Goal: Task Accomplishment & Management: Manage account settings

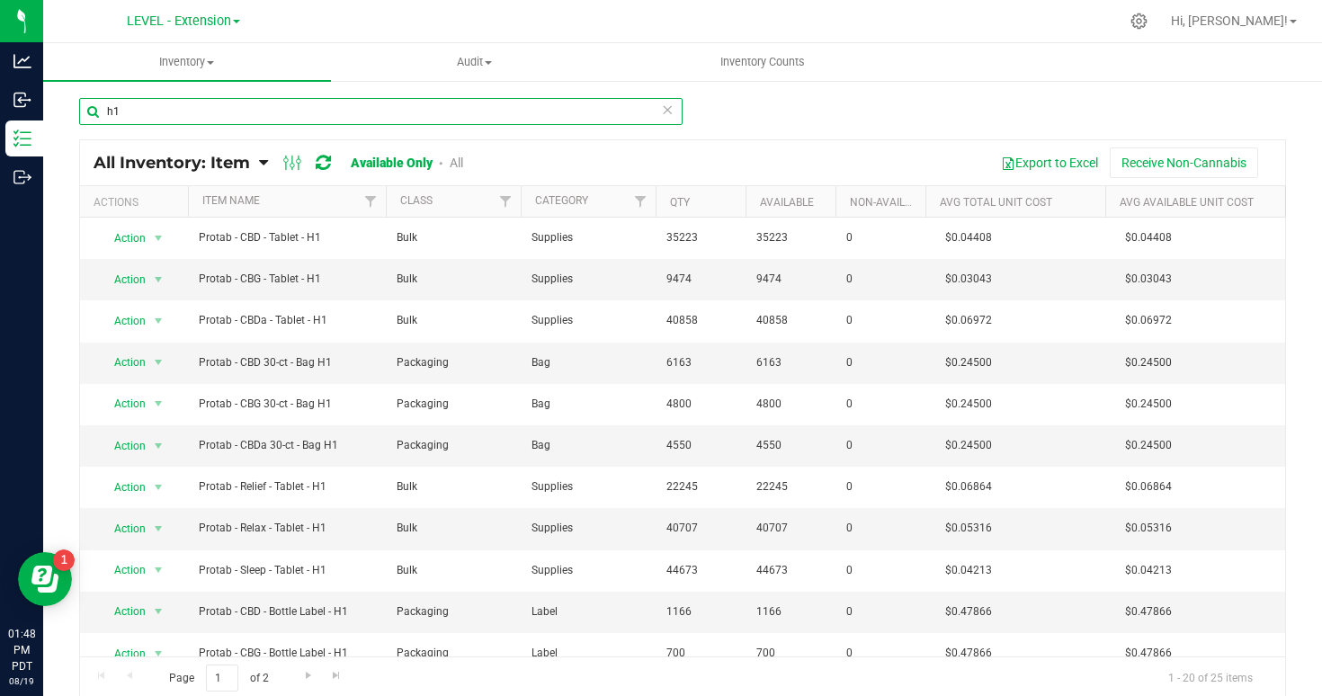
type input "h1"
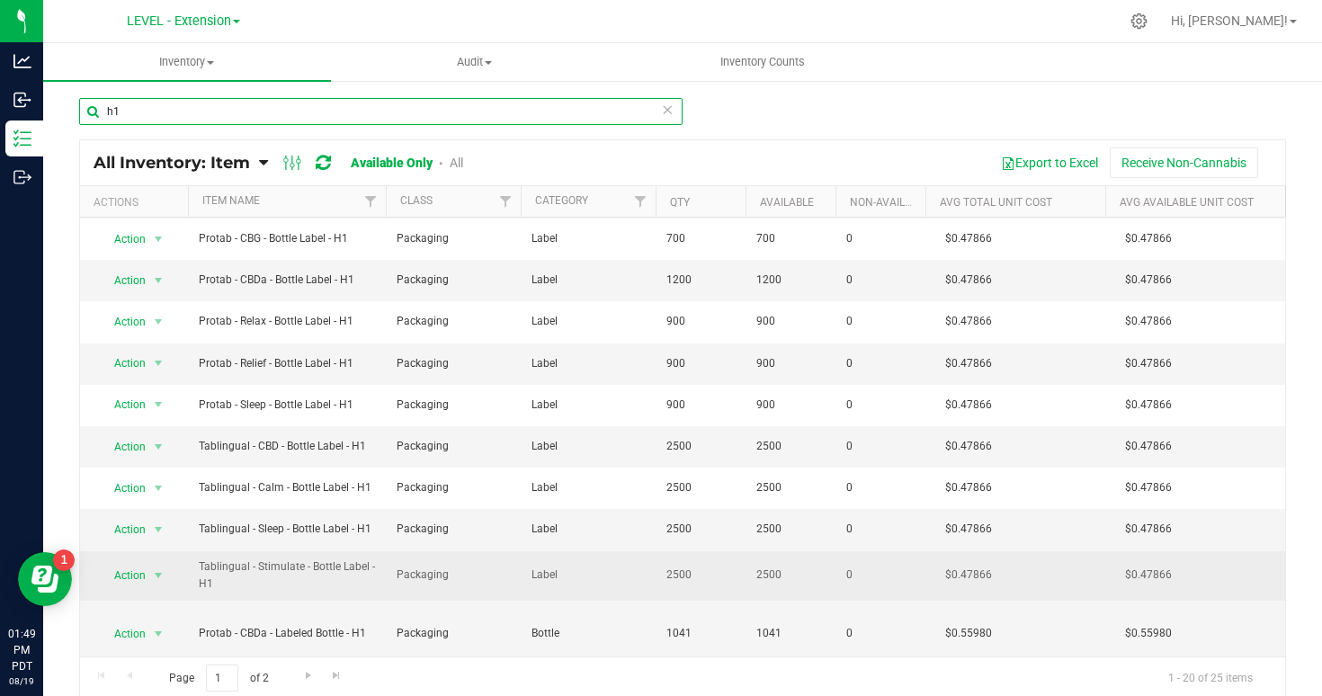
scroll to position [425, 0]
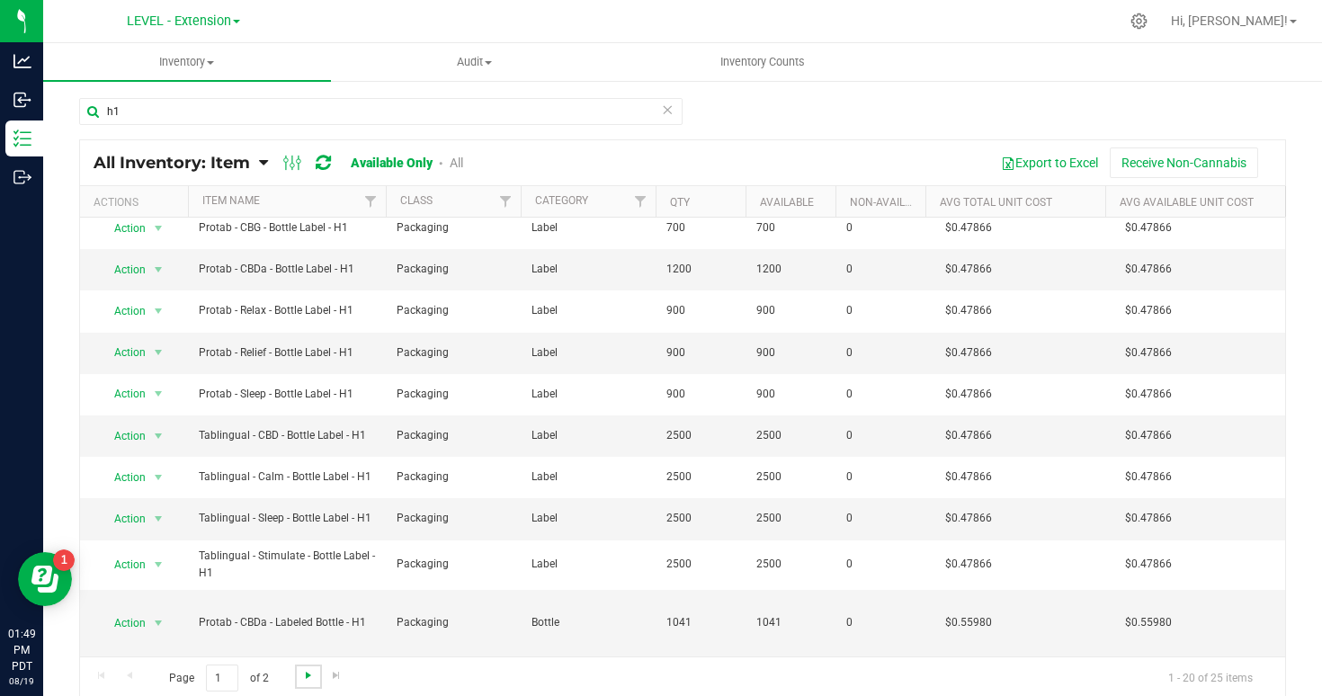
click at [308, 675] on span "Go to the next page" at bounding box center [308, 675] width 14 height 14
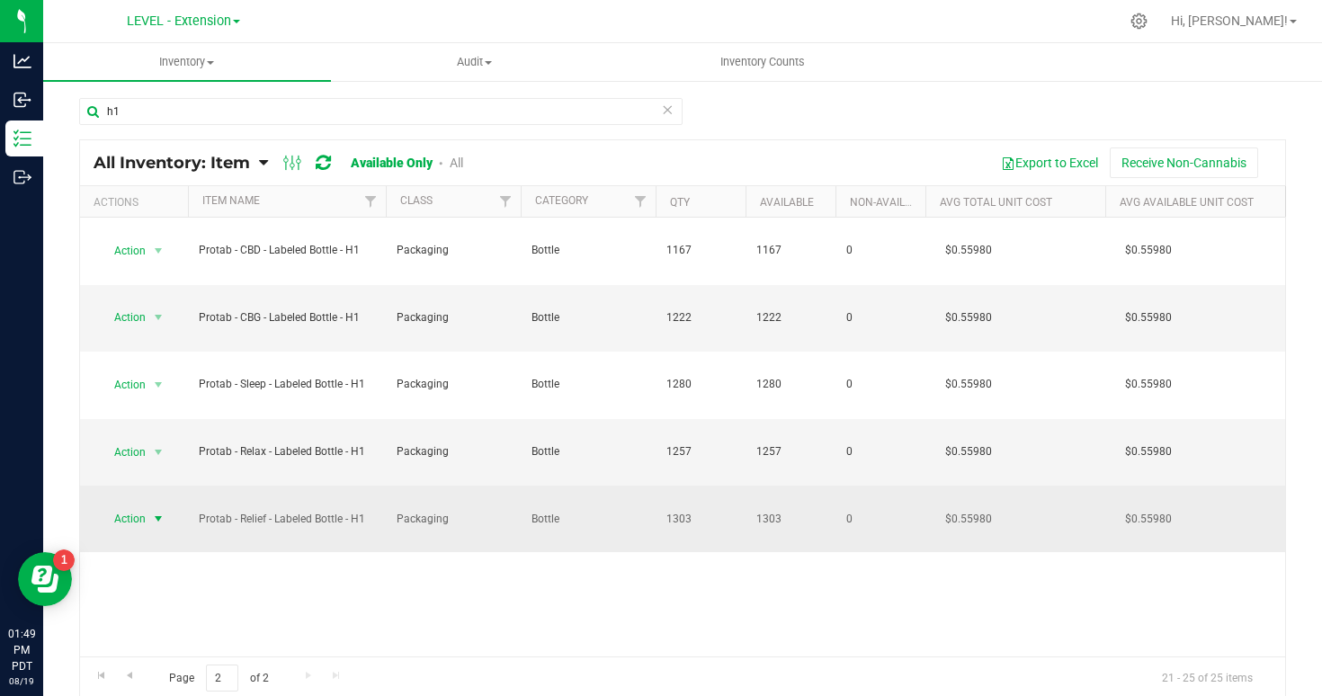
click at [161, 517] on span "select" at bounding box center [158, 519] width 14 height 14
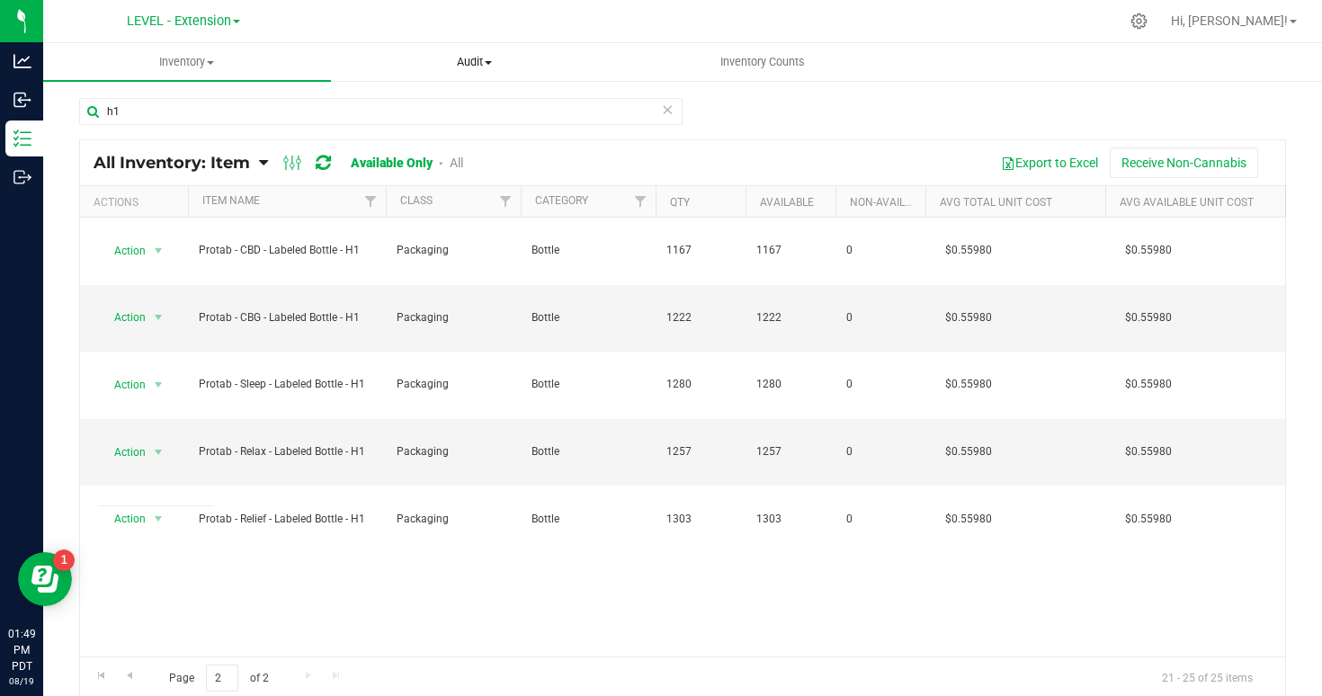
click at [496, 64] on span "Audit" at bounding box center [475, 62] width 286 height 16
click at [435, 112] on span "Inventory auditing" at bounding box center [408, 108] width 154 height 15
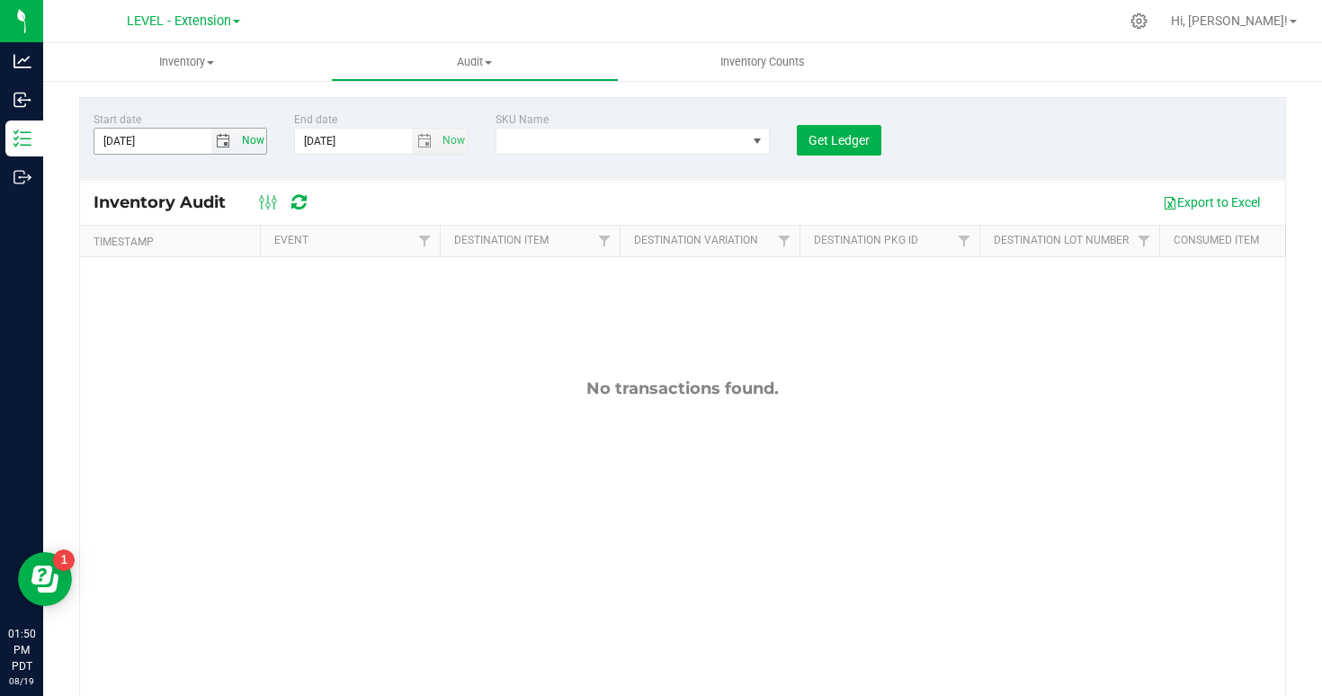
click at [247, 140] on span "Now" at bounding box center [252, 141] width 31 height 26
click at [221, 143] on span "select" at bounding box center [223, 141] width 14 height 14
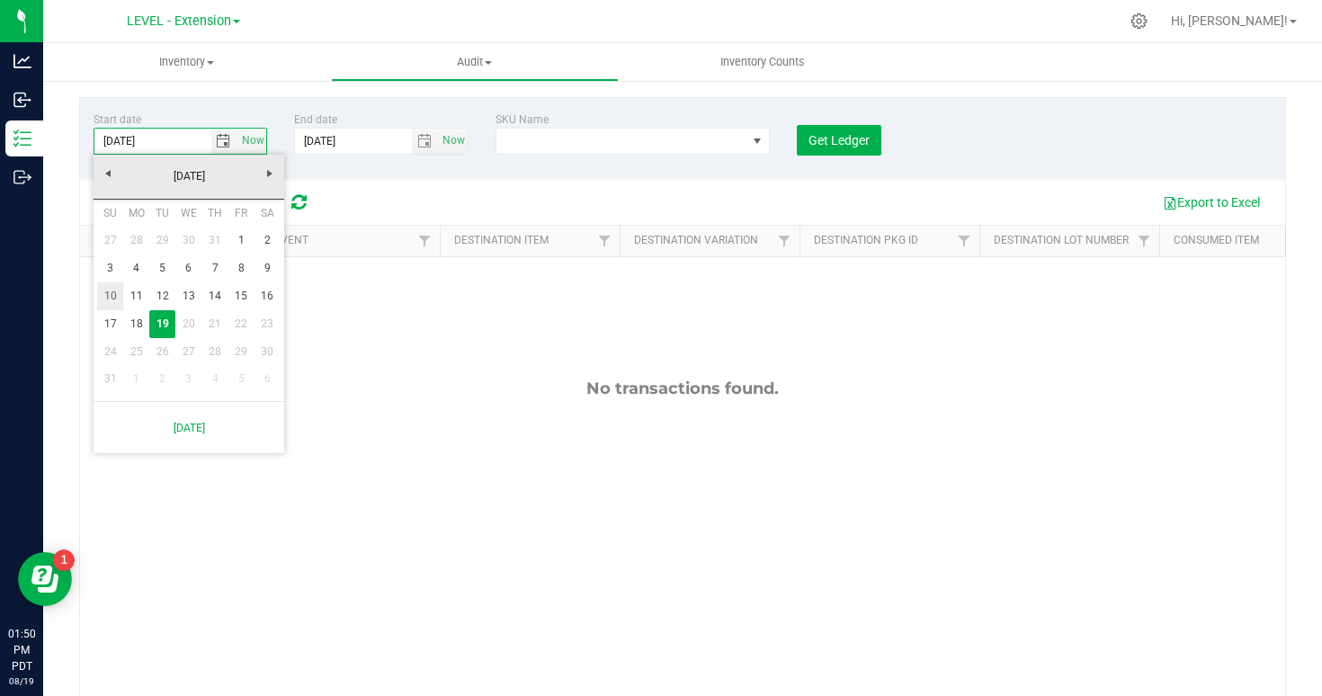
click at [112, 295] on link "10" at bounding box center [110, 296] width 26 height 28
type input "8/10/2025"
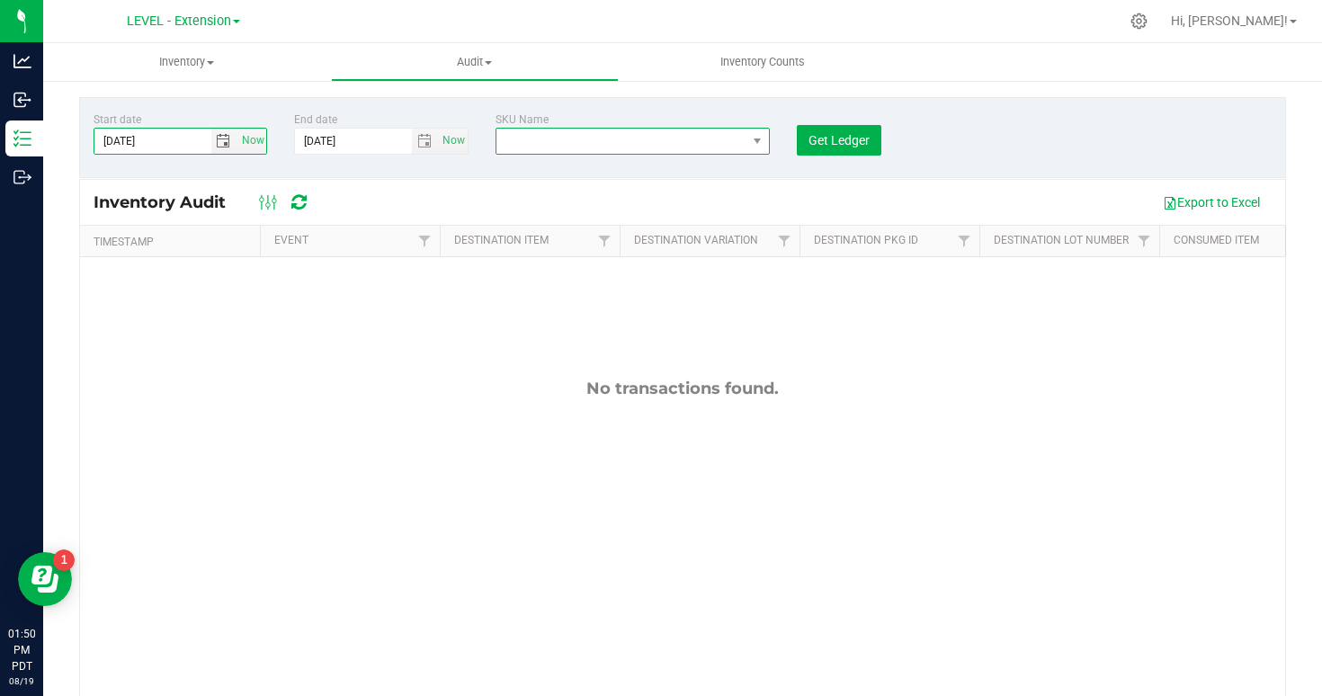
click at [716, 140] on span "NO DATA FOUND" at bounding box center [621, 141] width 250 height 25
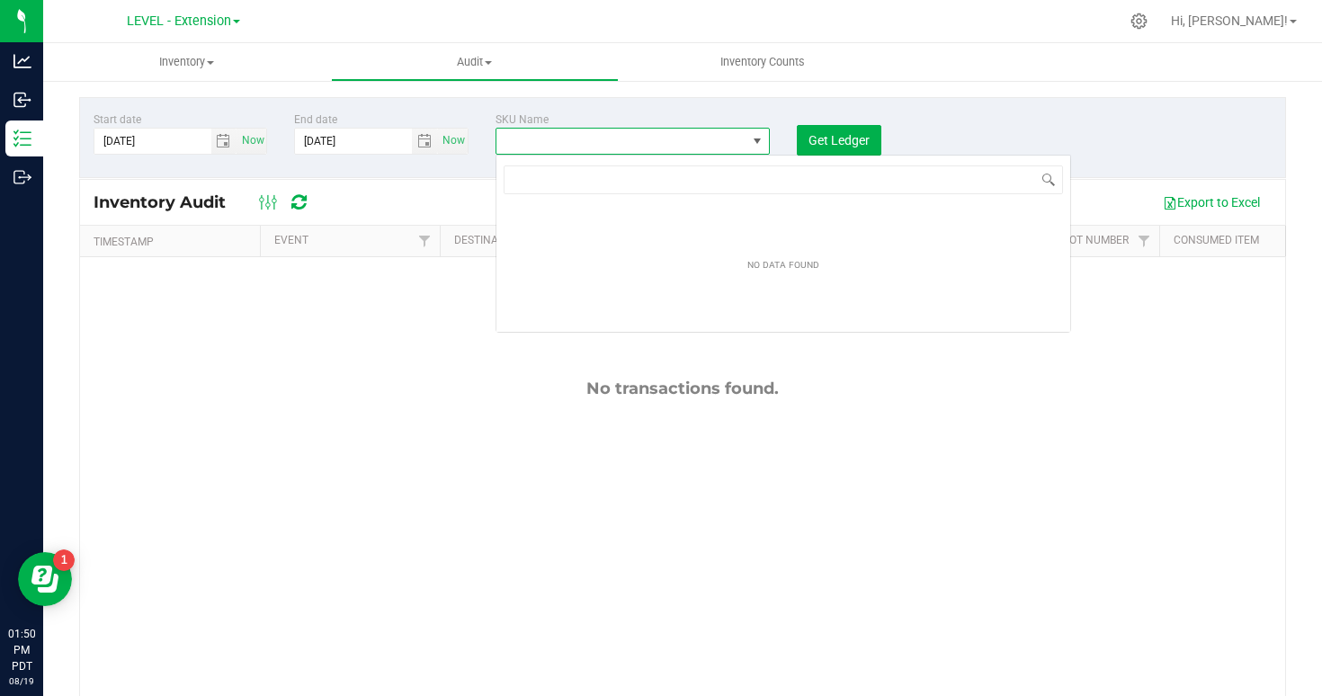
scroll to position [27, 274]
type input "- h1"
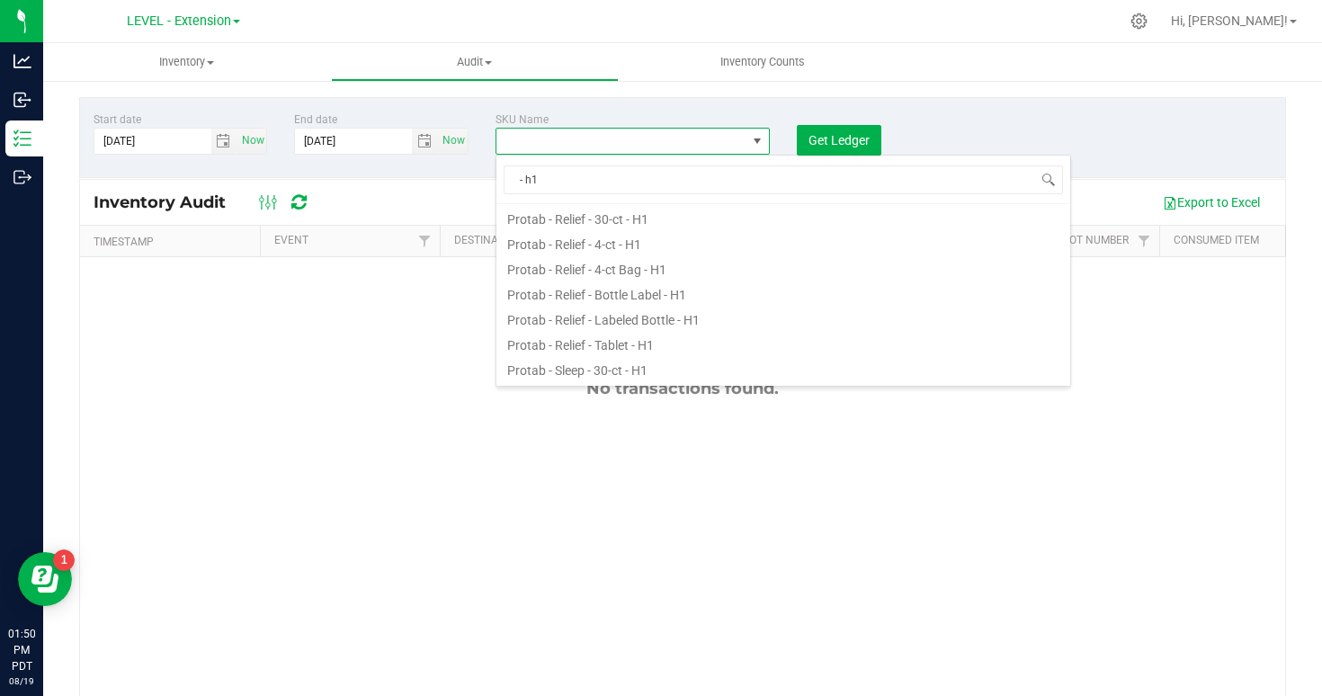
scroll to position [505, 0]
click at [575, 319] on li "Protab - Relief - Labeled Bottle - H1" at bounding box center [783, 315] width 574 height 25
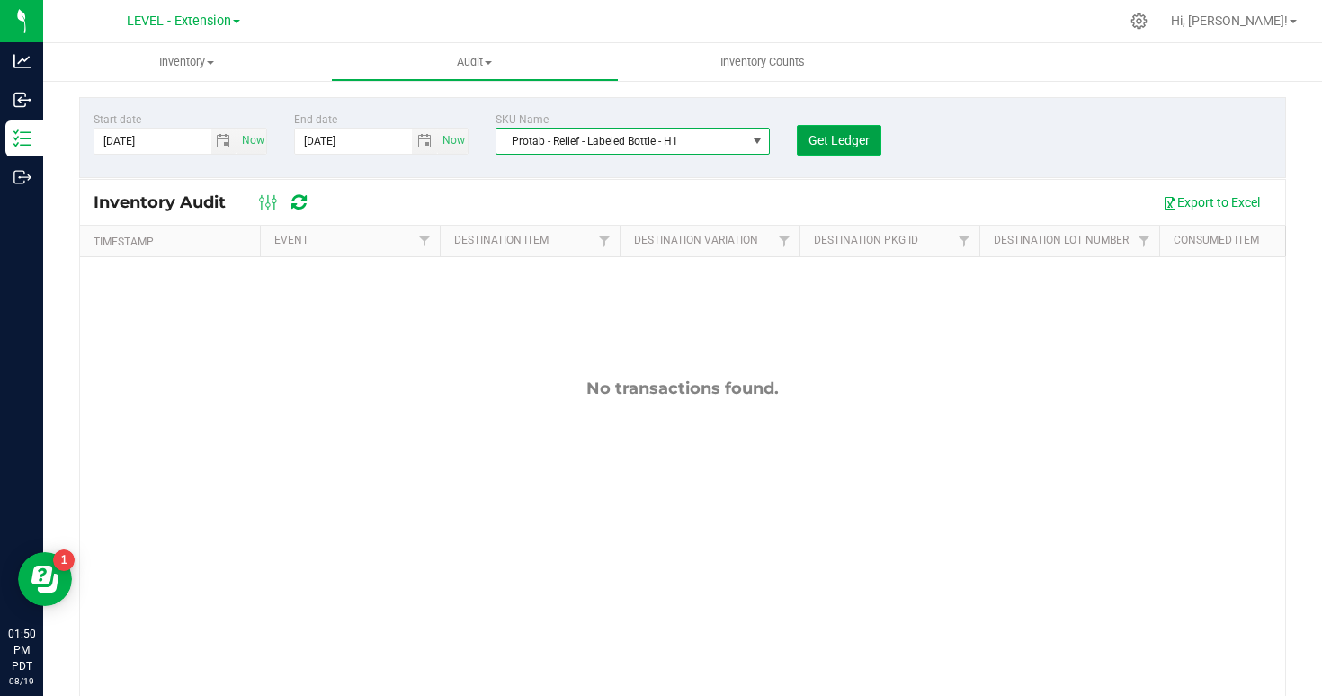
click at [828, 141] on span "Get Ledger" at bounding box center [839, 140] width 61 height 14
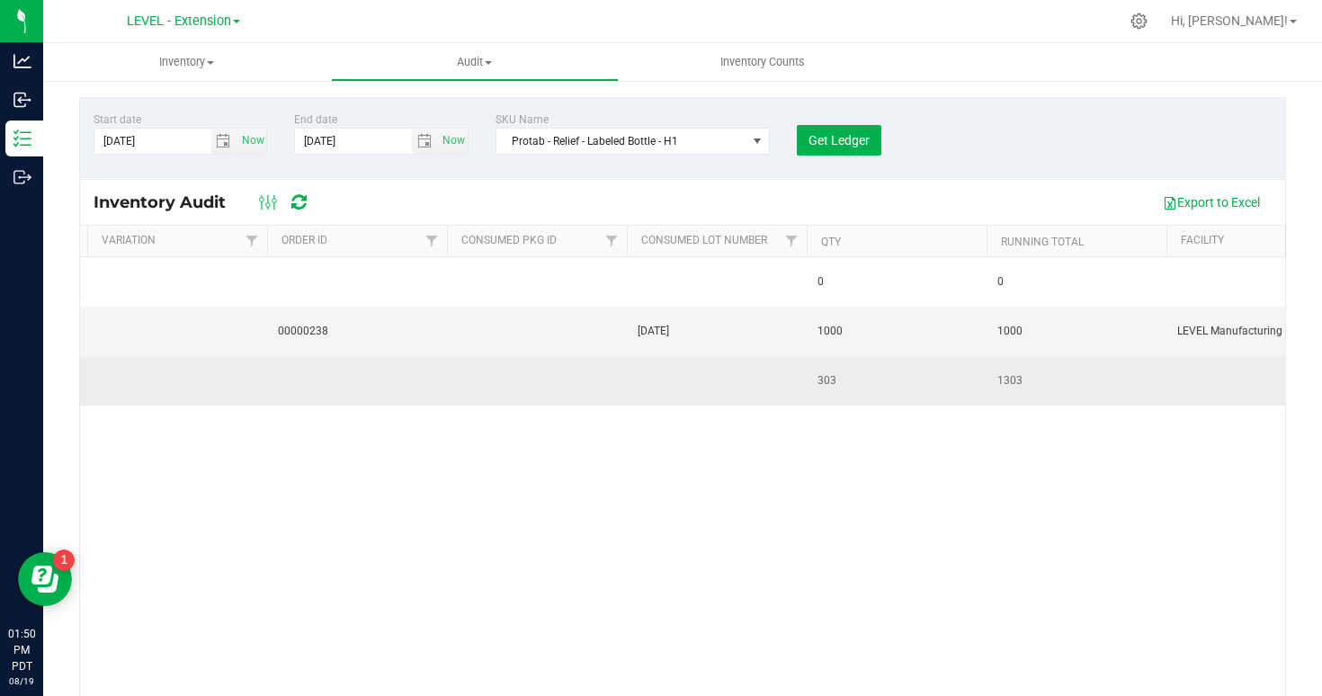
scroll to position [0, 1323]
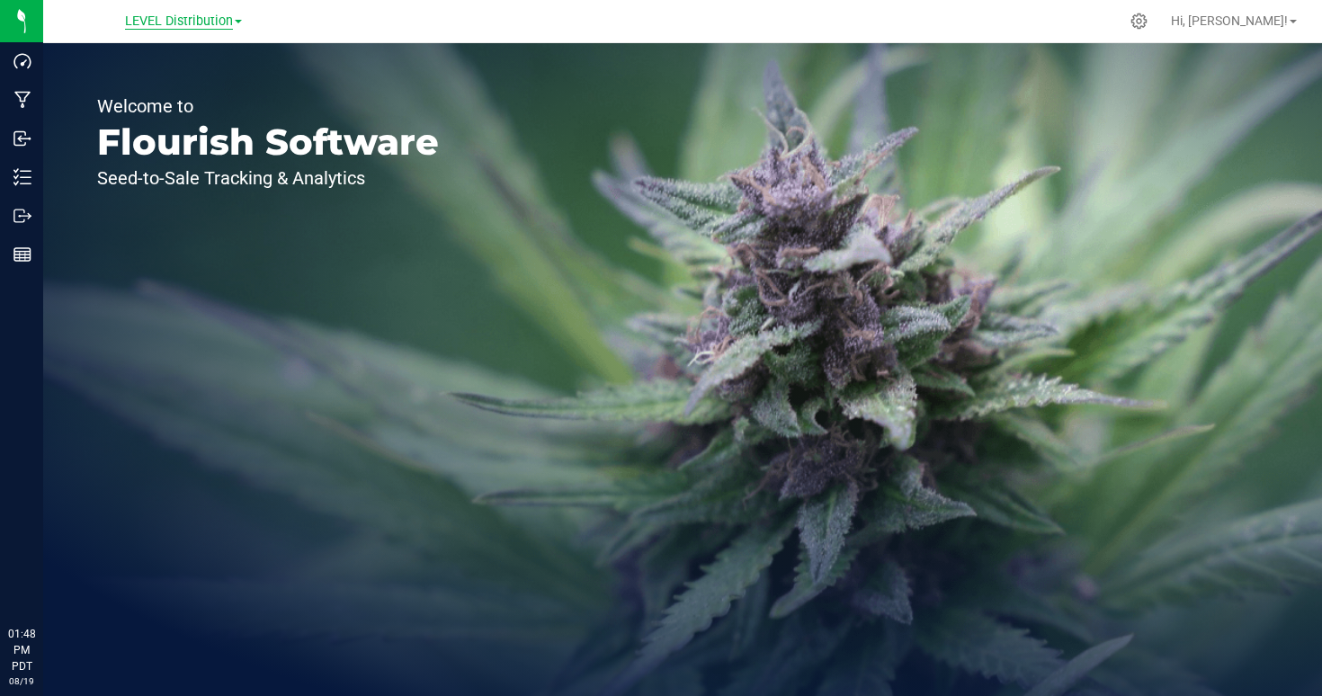
click at [189, 19] on span "LEVEL Distribution" at bounding box center [179, 21] width 108 height 16
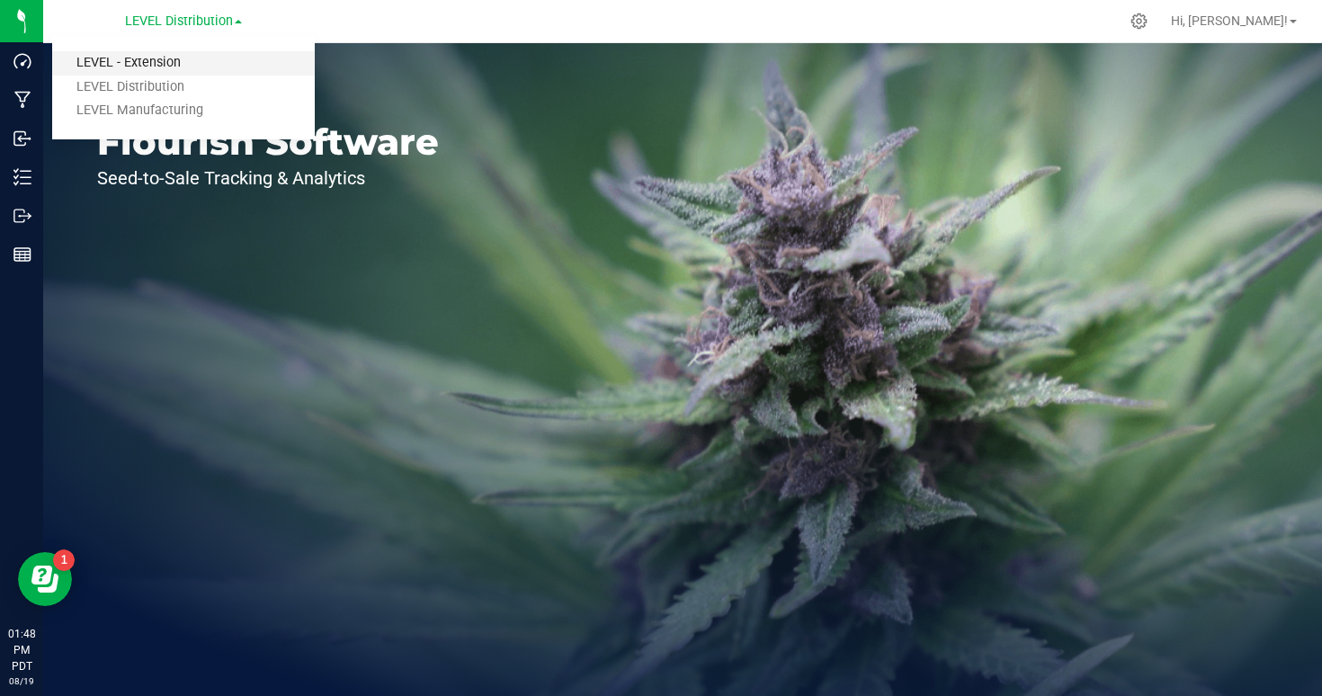
click at [146, 64] on link "LEVEL - Extension" at bounding box center [183, 63] width 263 height 24
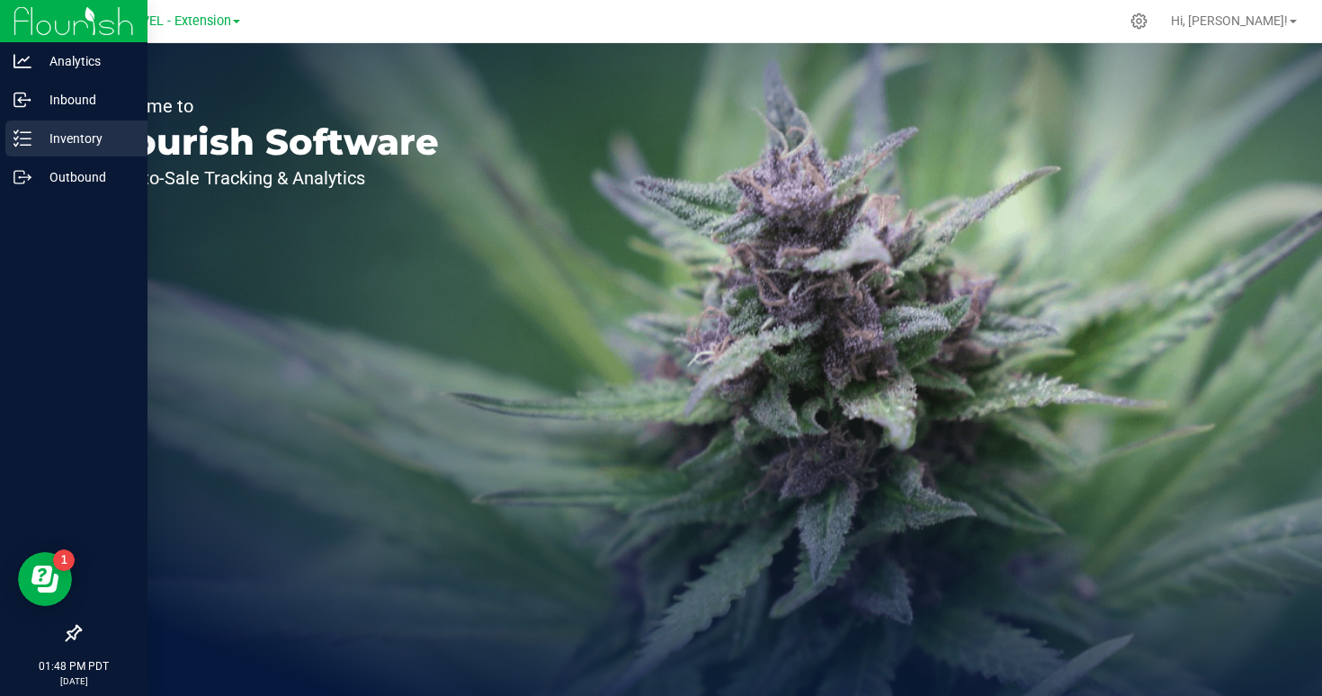
click at [44, 141] on p "Inventory" at bounding box center [85, 139] width 108 height 22
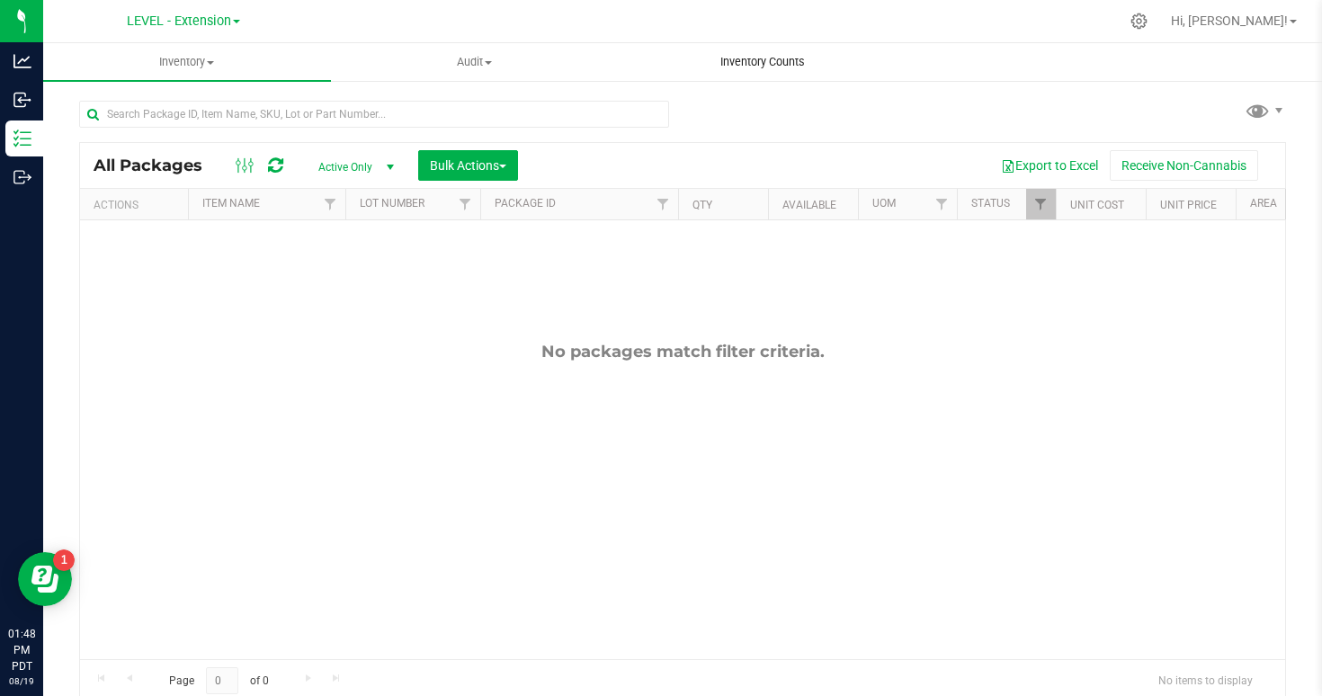
click at [778, 59] on span "Inventory Counts" at bounding box center [762, 62] width 133 height 16
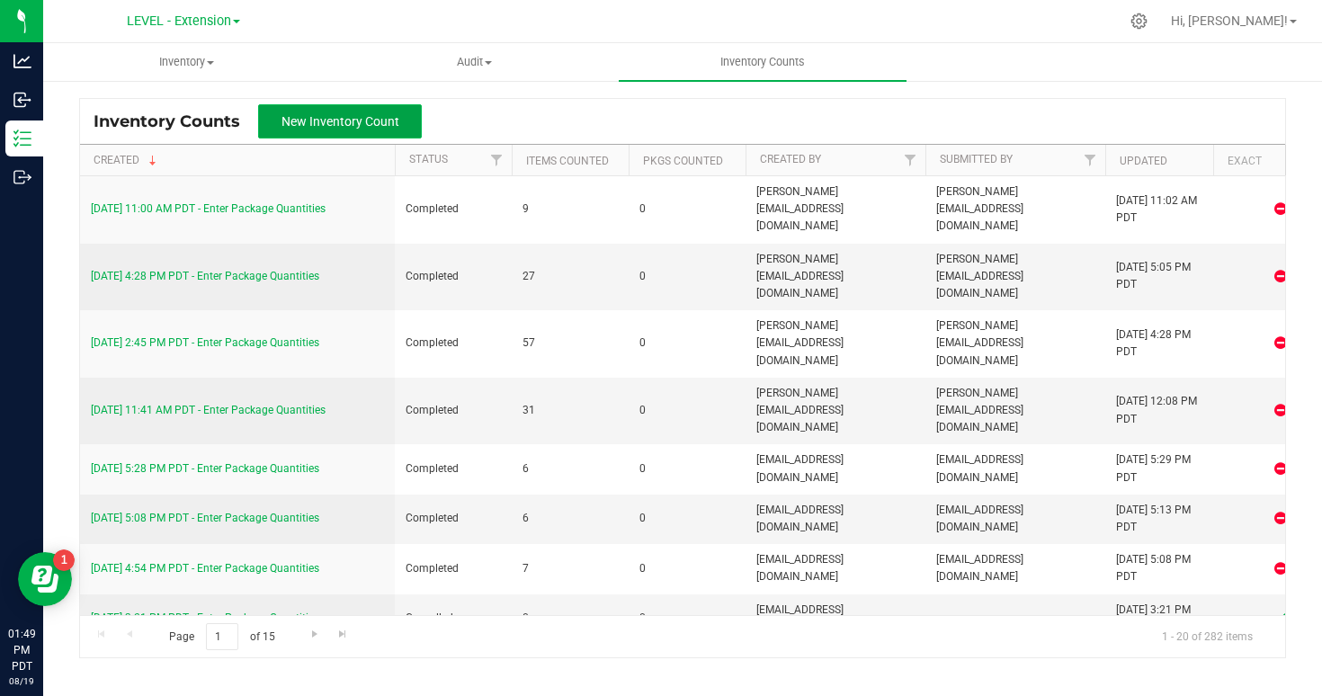
click at [343, 125] on span "New Inventory Count" at bounding box center [341, 121] width 118 height 14
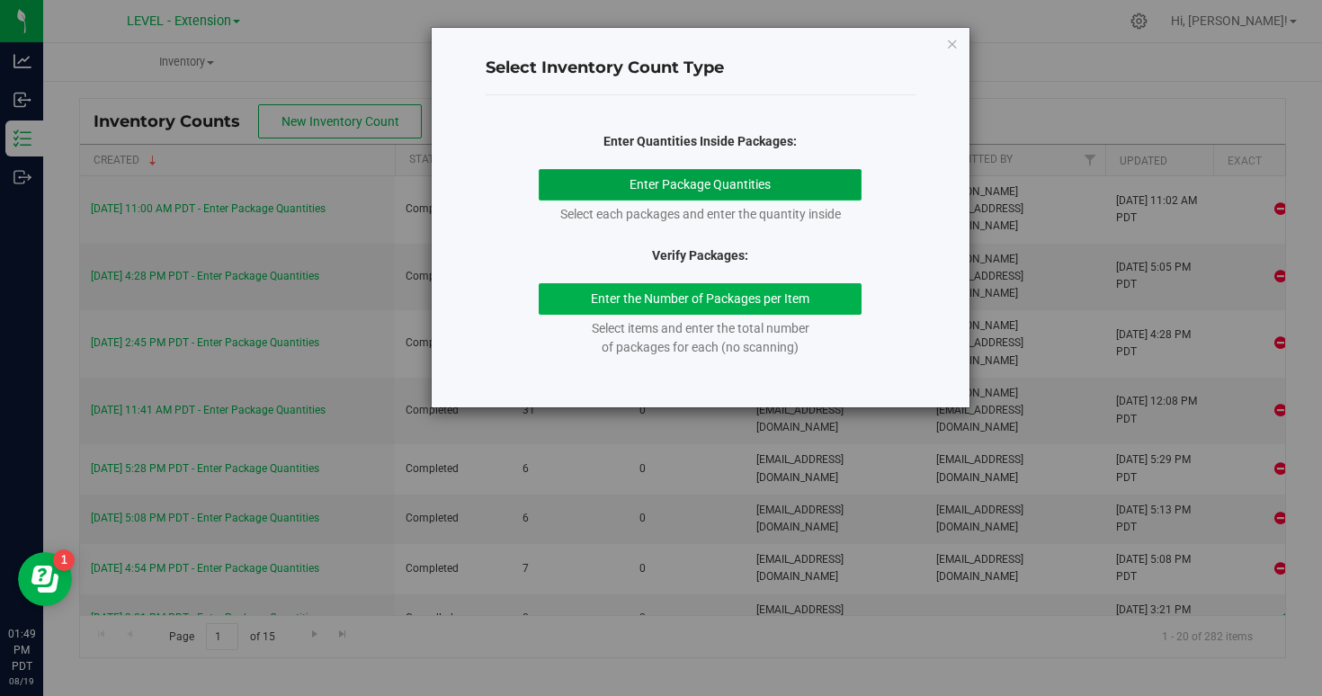
click at [569, 184] on button "Enter Package Quantities" at bounding box center [700, 184] width 323 height 31
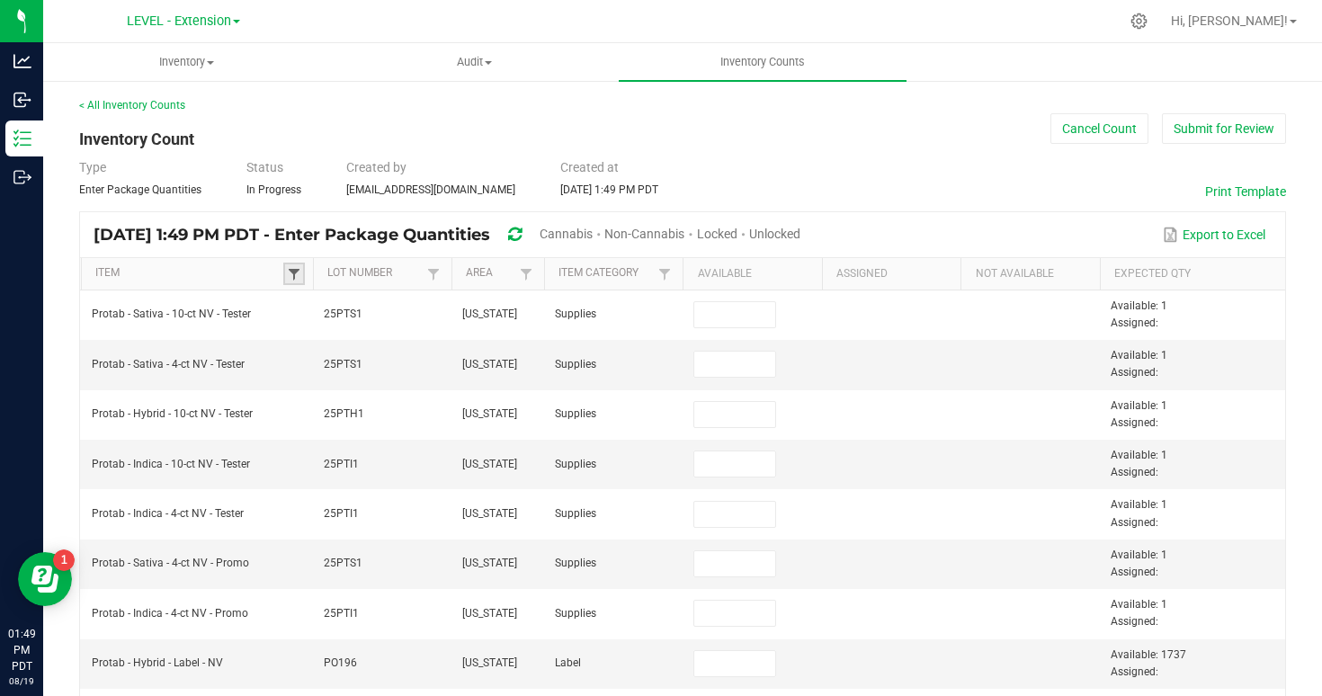
click at [294, 269] on span at bounding box center [294, 274] width 14 height 14
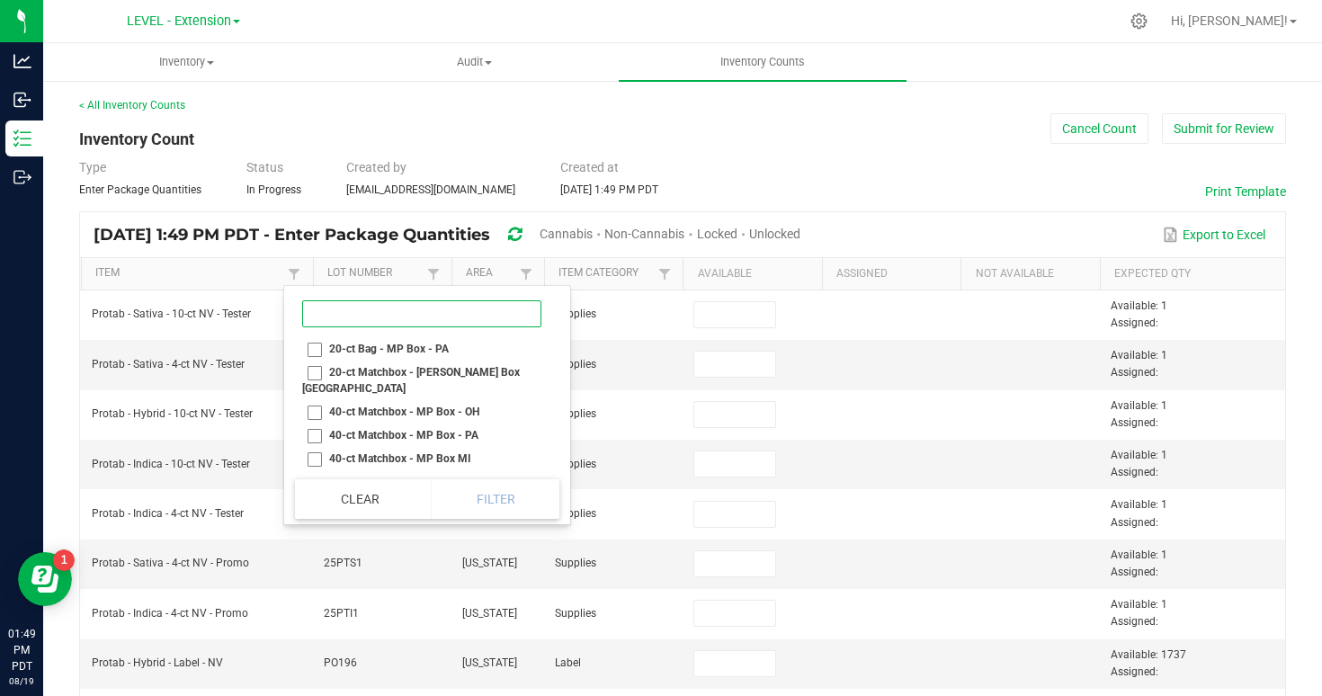
click at [367, 317] on input at bounding box center [421, 313] width 239 height 27
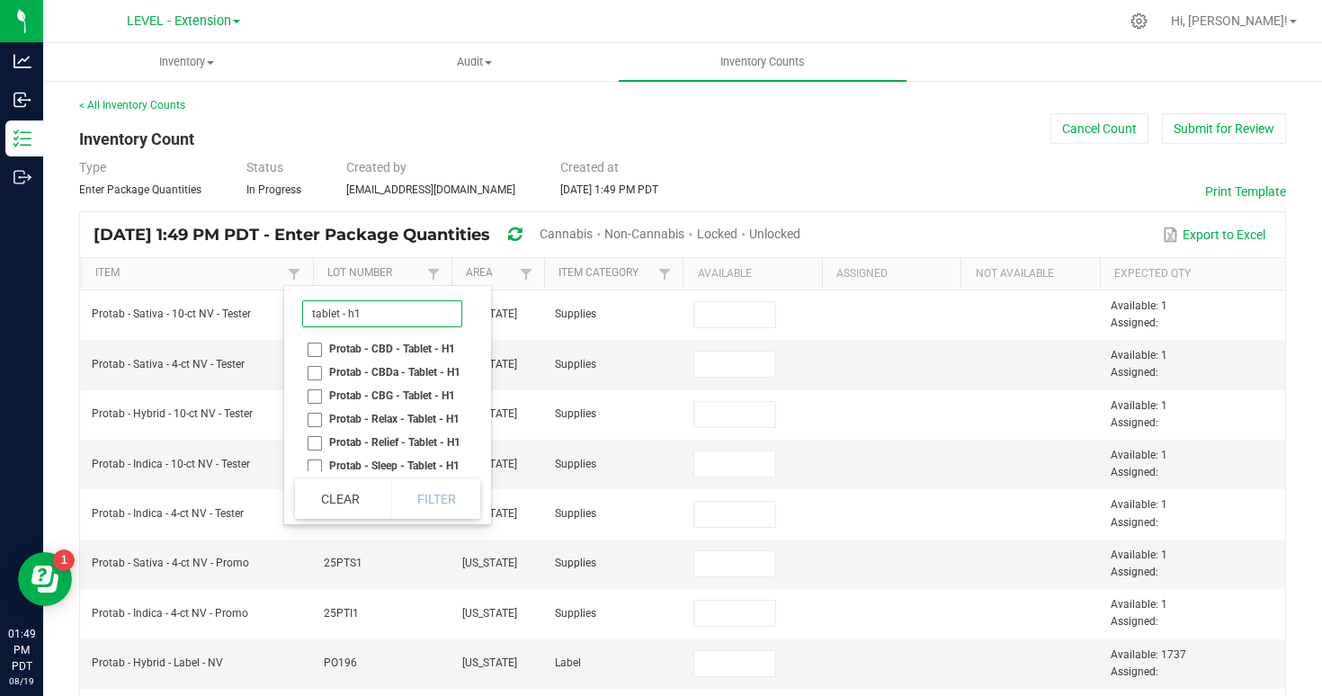
type input "tablet - h1"
click at [317, 351] on li "Protab - CBD - Tablet - H1" at bounding box center [382, 348] width 174 height 23
checkbox H1 "true"
click at [316, 371] on li "Protab - CBDa - Tablet - H1" at bounding box center [382, 372] width 174 height 23
checkbox H1 "true"
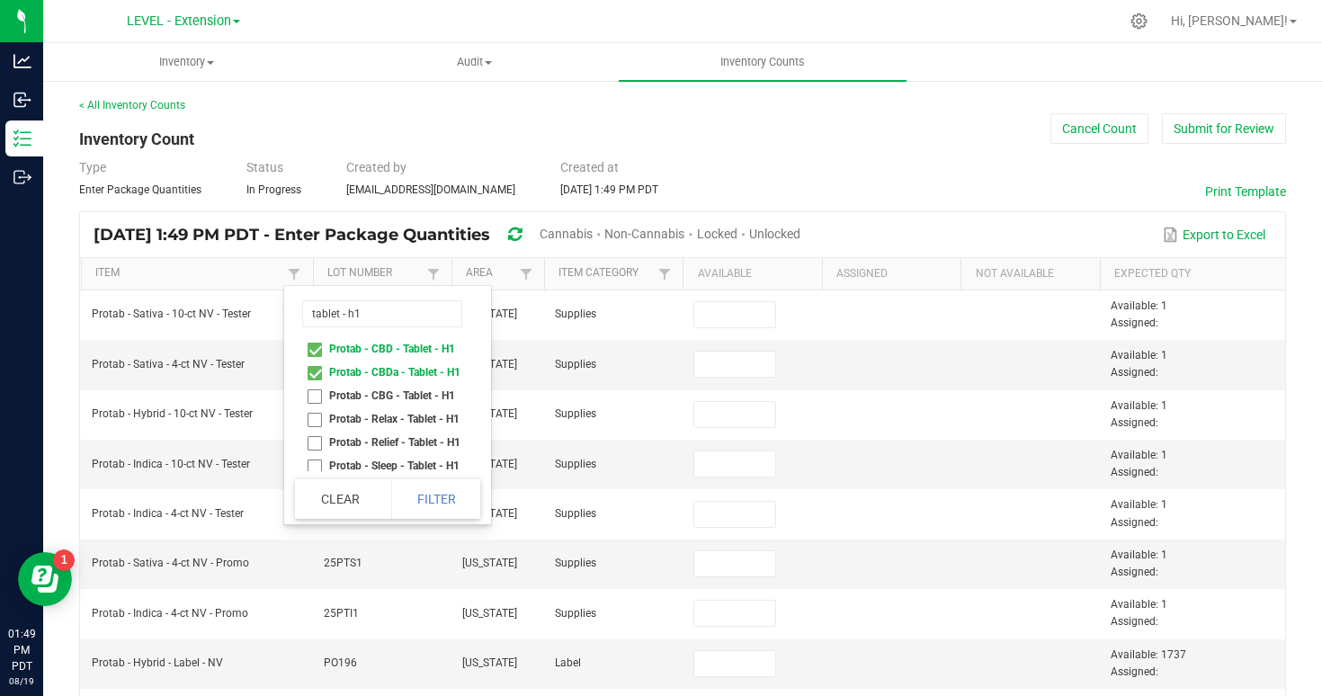
click at [309, 397] on li "Protab - CBG - Tablet - H1" at bounding box center [382, 395] width 174 height 23
checkbox H1 "true"
click at [318, 418] on li "Protab - Relax - Tablet - H1" at bounding box center [382, 418] width 174 height 23
checkbox H1 "true"
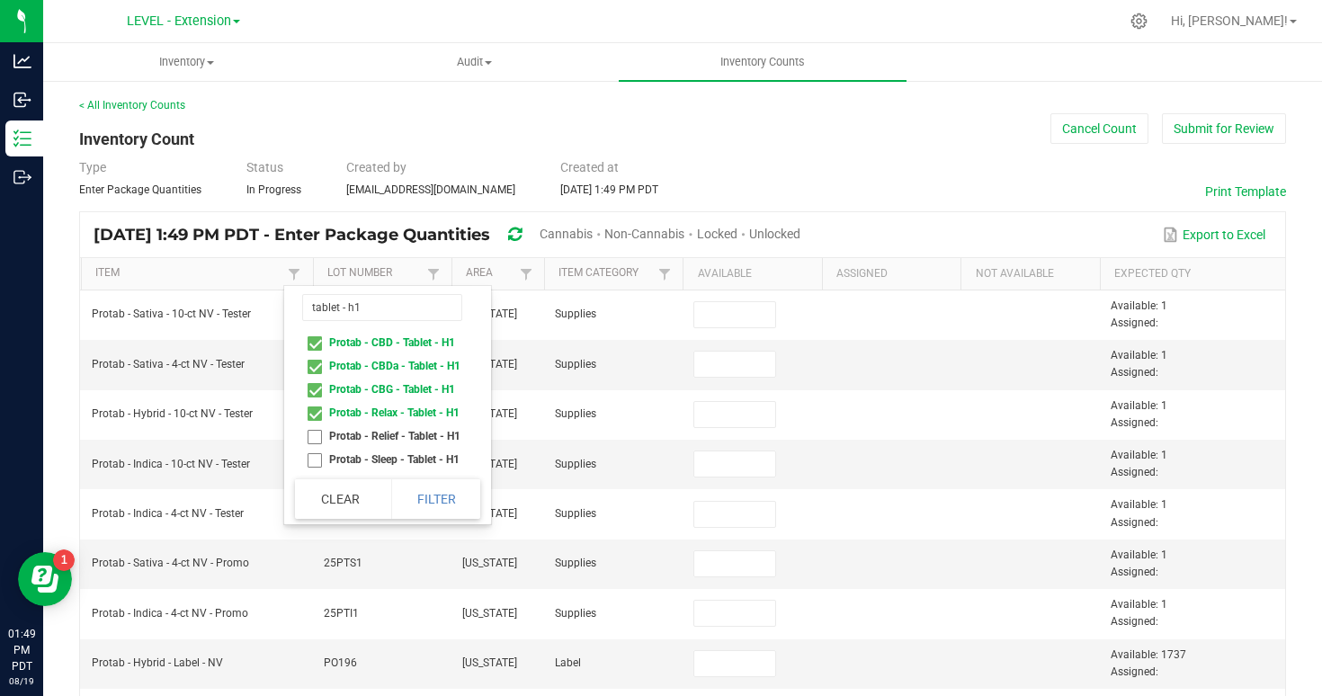
click at [315, 434] on li "Protab - Relief - Tablet - H1" at bounding box center [382, 436] width 174 height 23
checkbox H1 "true"
click at [315, 467] on li "Protab - Sleep - Tablet - H1" at bounding box center [382, 459] width 174 height 23
checkbox H1 "true"
click at [450, 508] on button "Filter" at bounding box center [436, 499] width 90 height 40
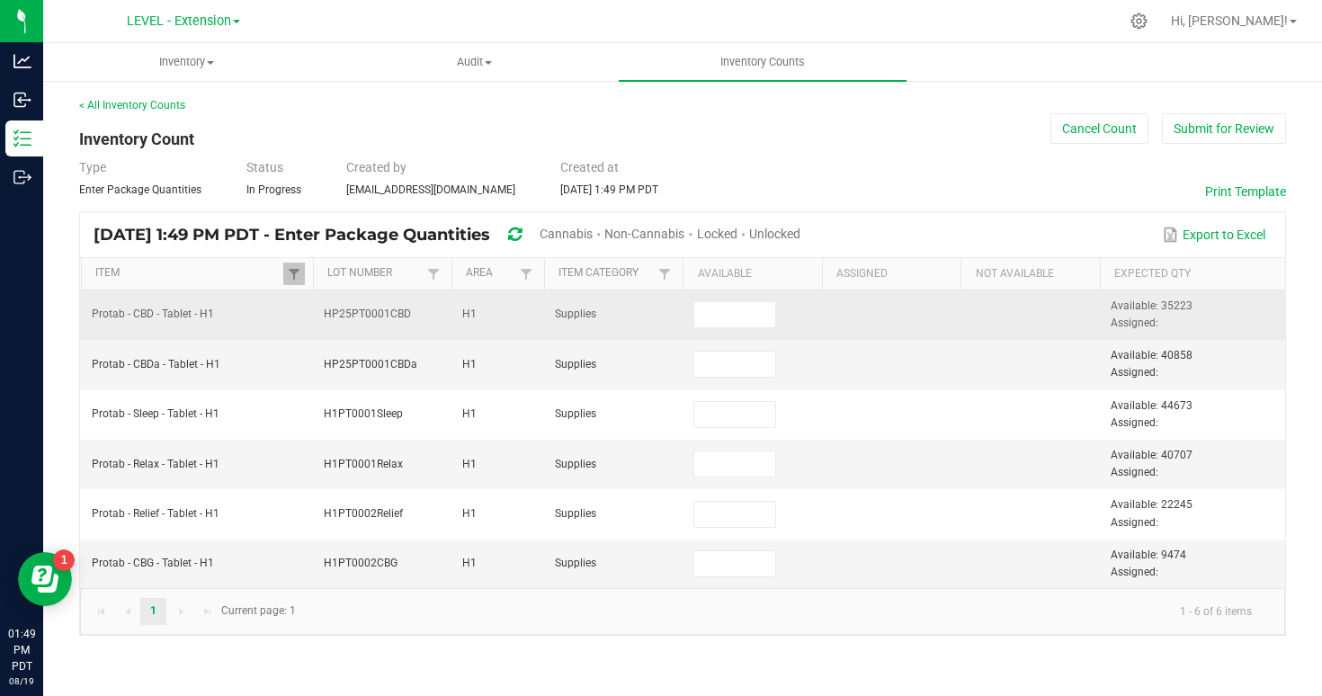
click at [791, 322] on td at bounding box center [752, 315] width 139 height 49
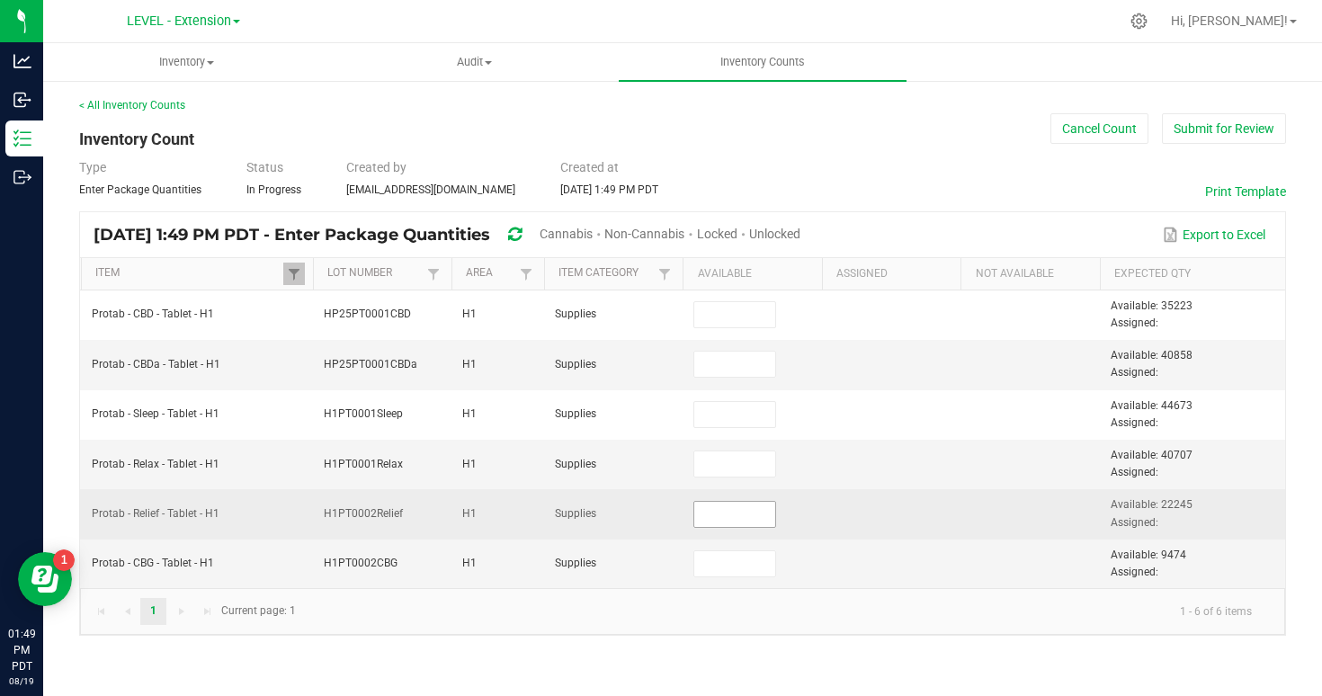
click at [757, 516] on input at bounding box center [734, 514] width 80 height 25
paste input "17558"
type input "17,558"
click at [882, 518] on td at bounding box center [891, 513] width 139 height 49
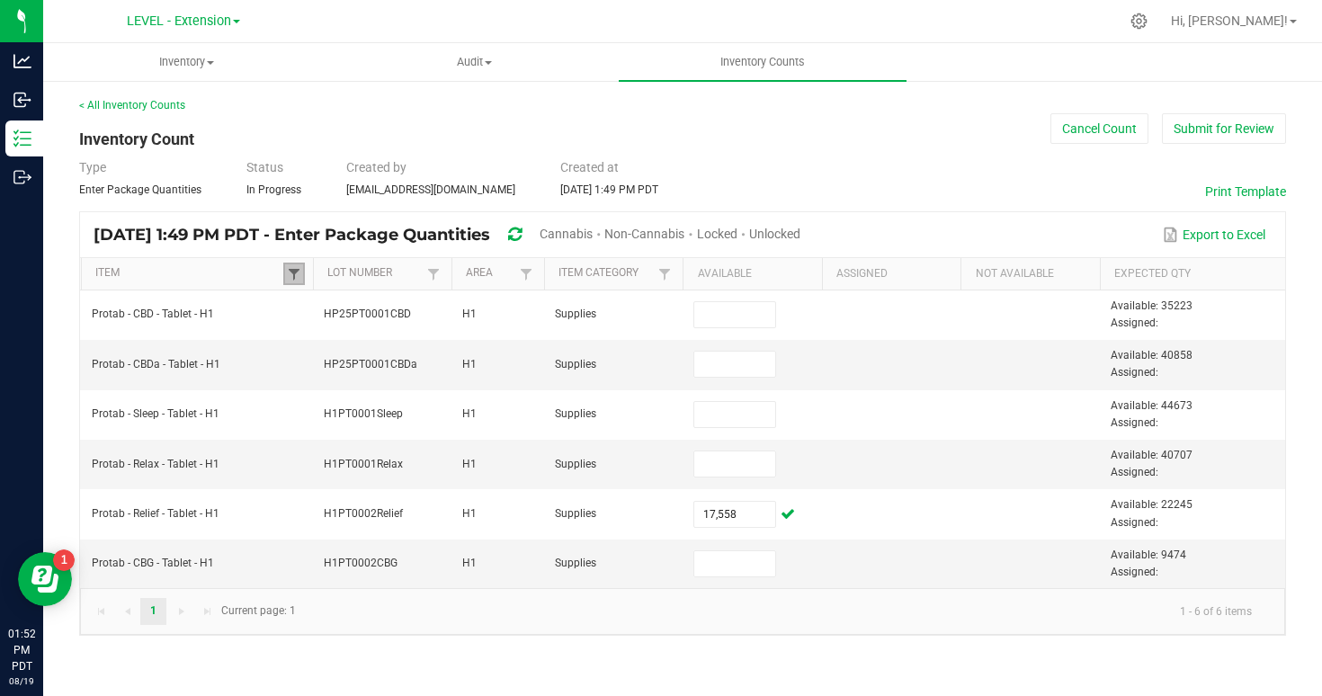
click at [300, 273] on span at bounding box center [294, 274] width 14 height 14
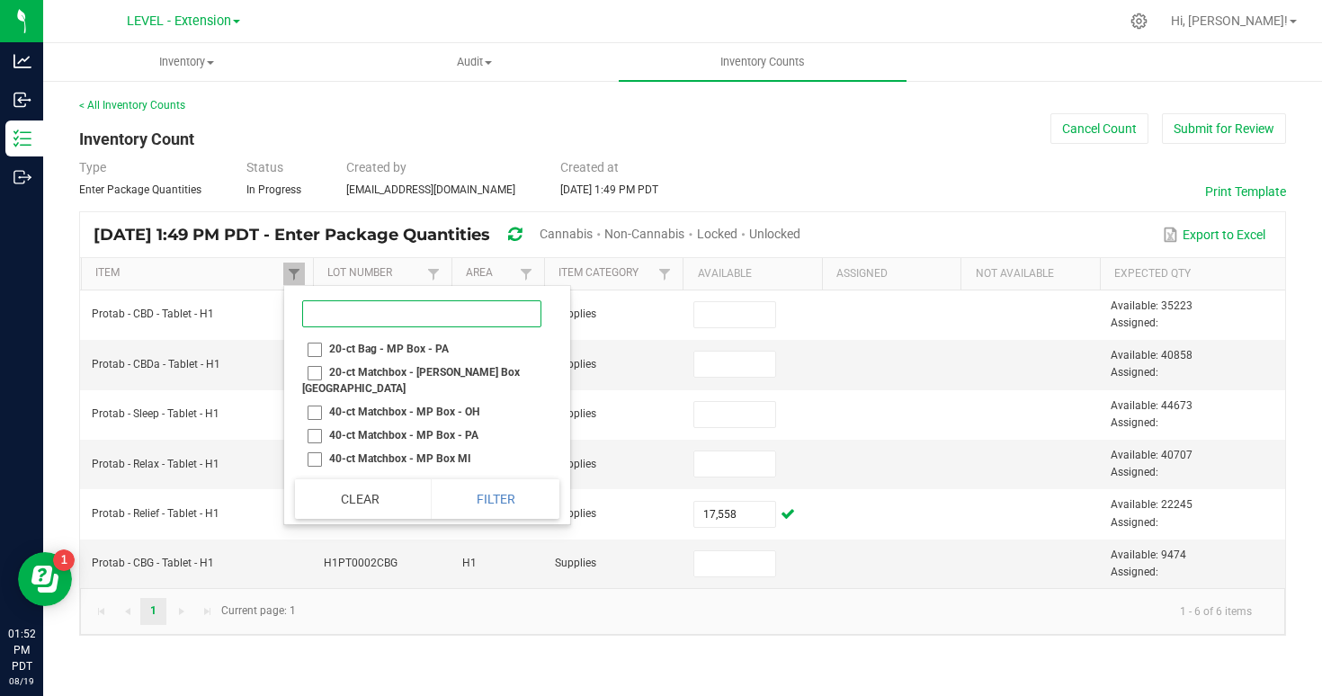
click at [382, 322] on input at bounding box center [421, 313] width 239 height 27
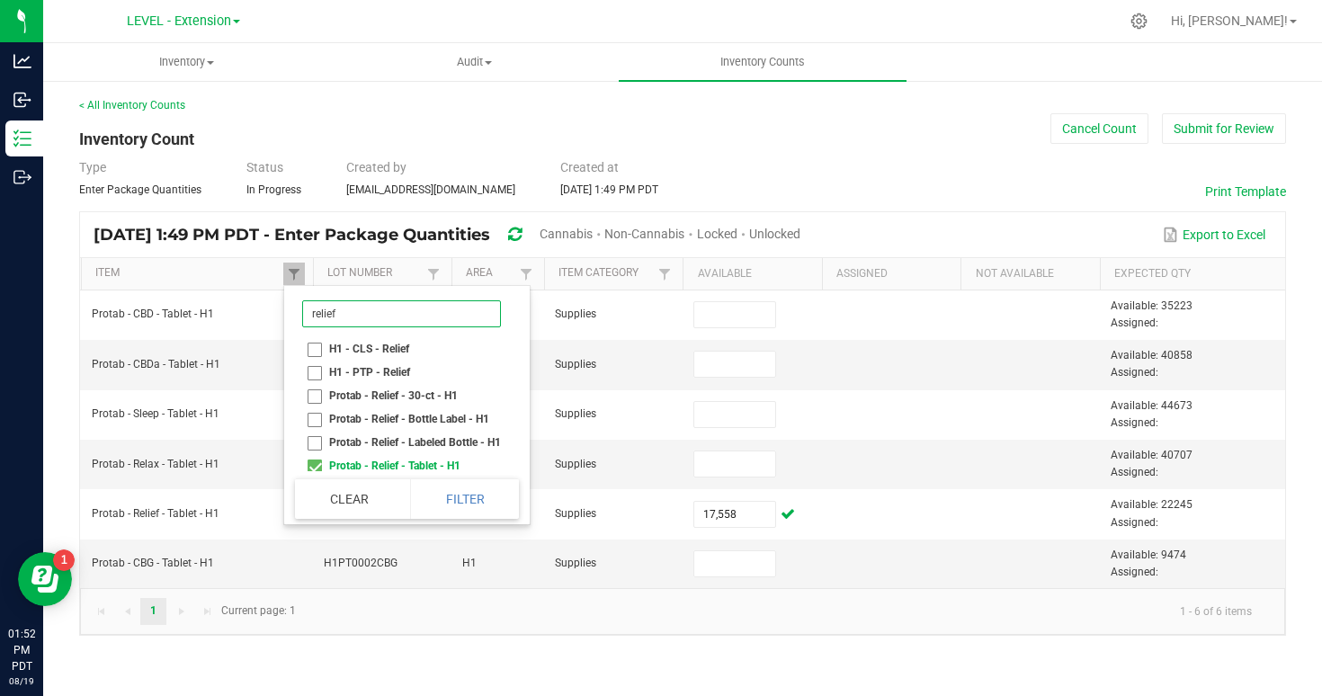
type input "relief"
click at [312, 443] on li "Protab - Relief - Labeled Bottle - H1" at bounding box center [401, 442] width 213 height 23
checkbox H1 "true"
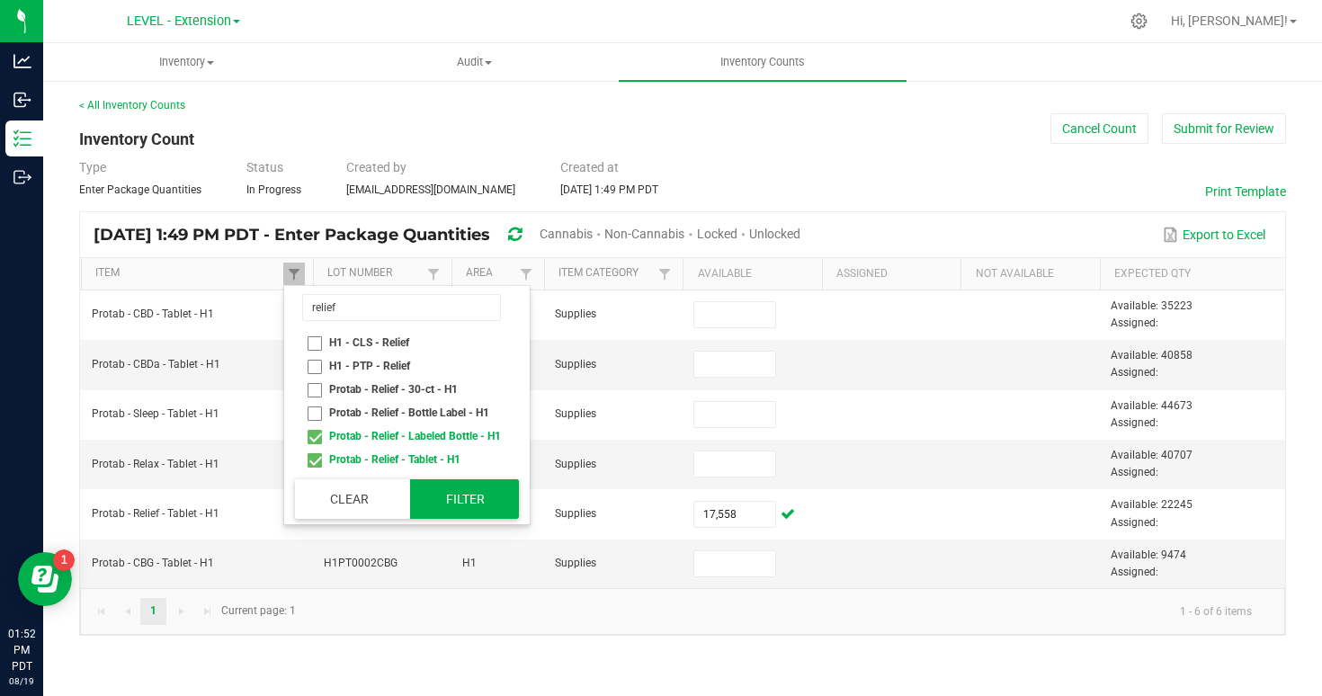
click at [487, 505] on button "Filter" at bounding box center [464, 499] width 109 height 40
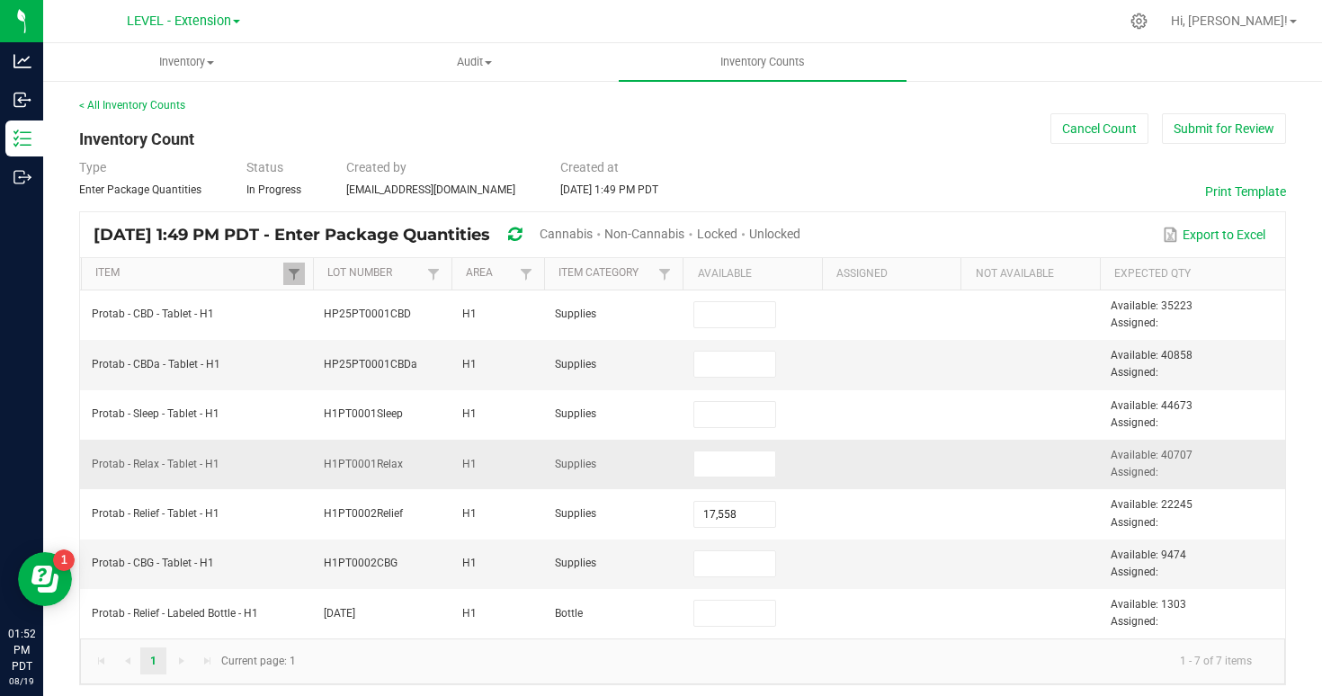
scroll to position [7, 0]
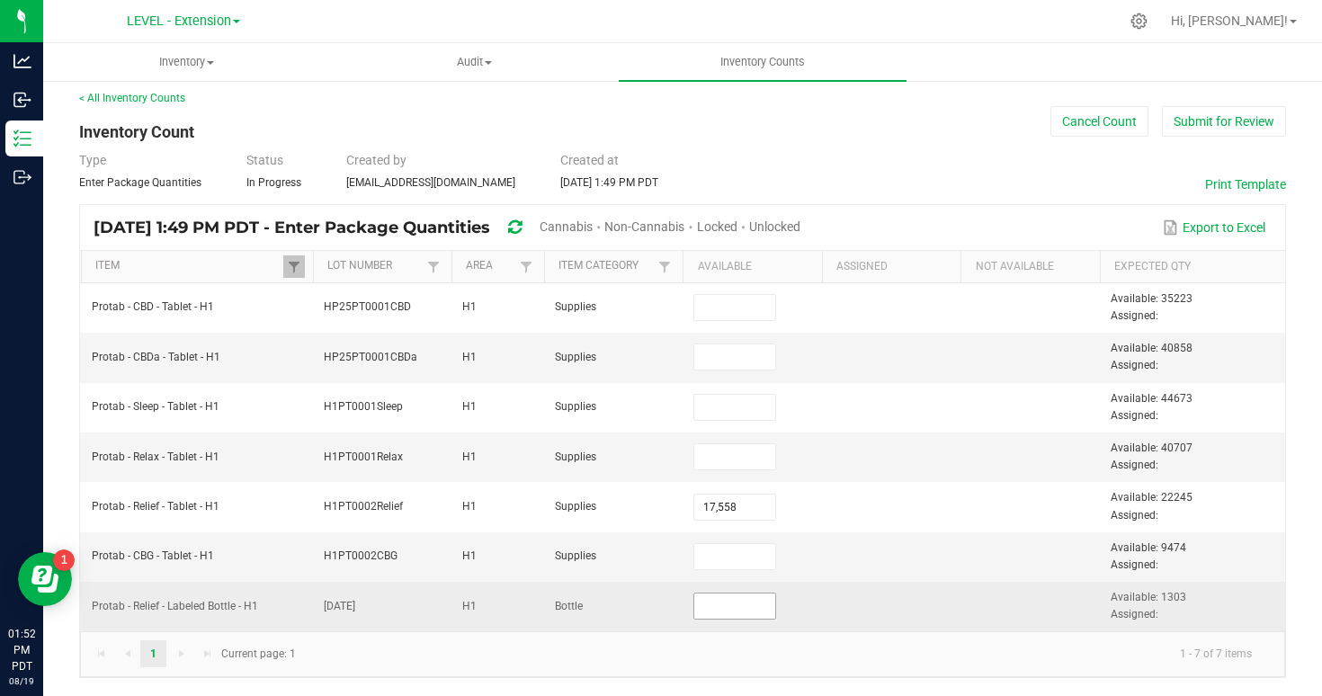
click at [711, 610] on input at bounding box center [734, 606] width 80 height 25
type input "1,100"
click at [889, 587] on td at bounding box center [891, 606] width 139 height 49
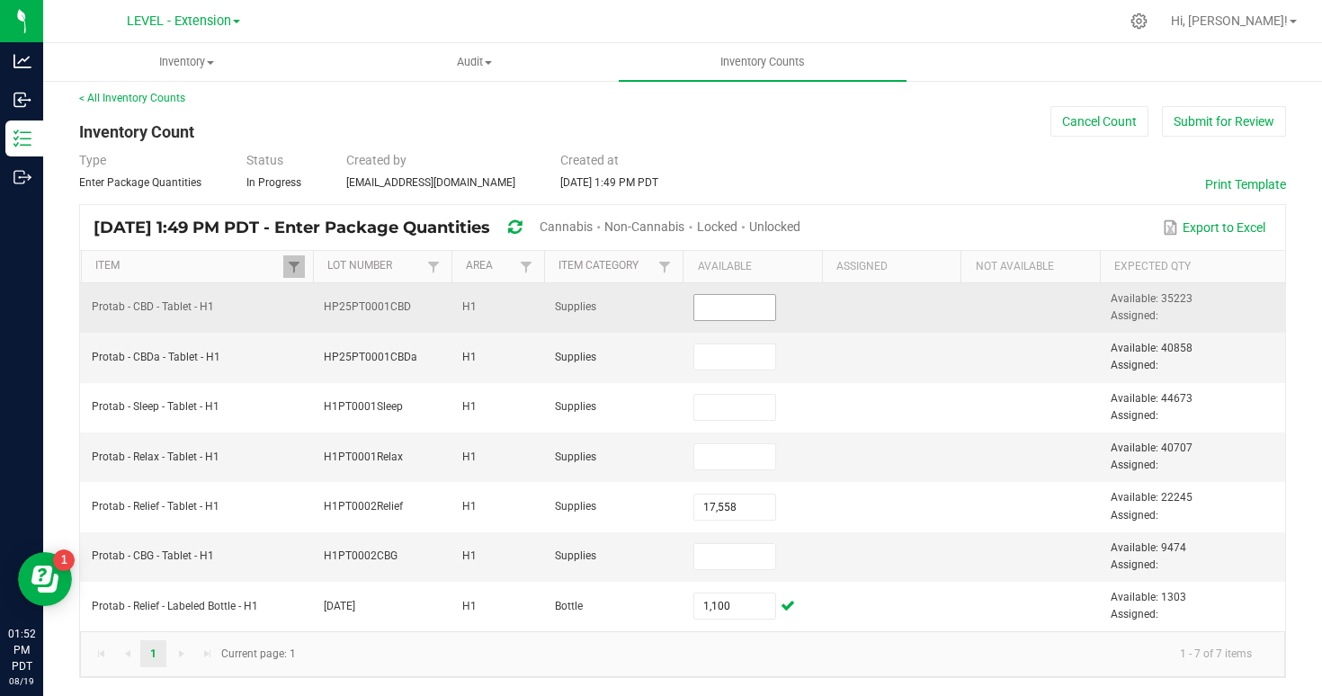
click at [734, 316] on input at bounding box center [734, 307] width 80 height 25
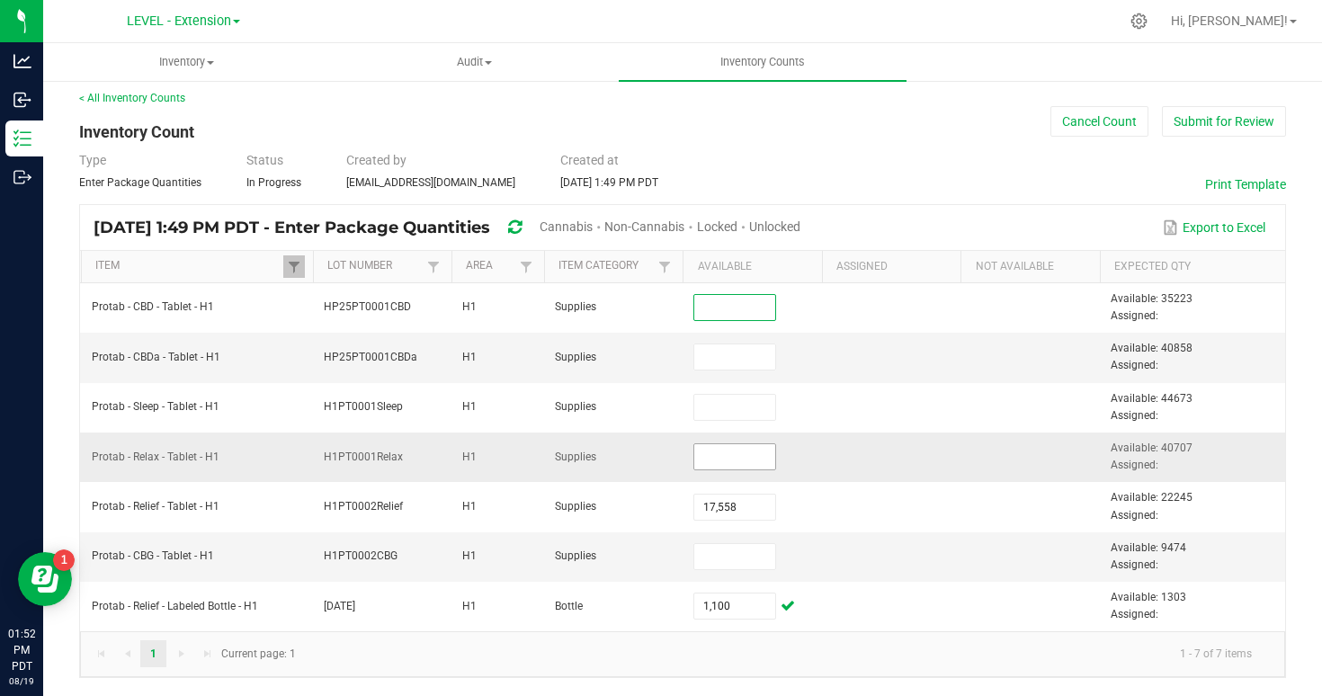
click at [760, 455] on input at bounding box center [734, 456] width 80 height 25
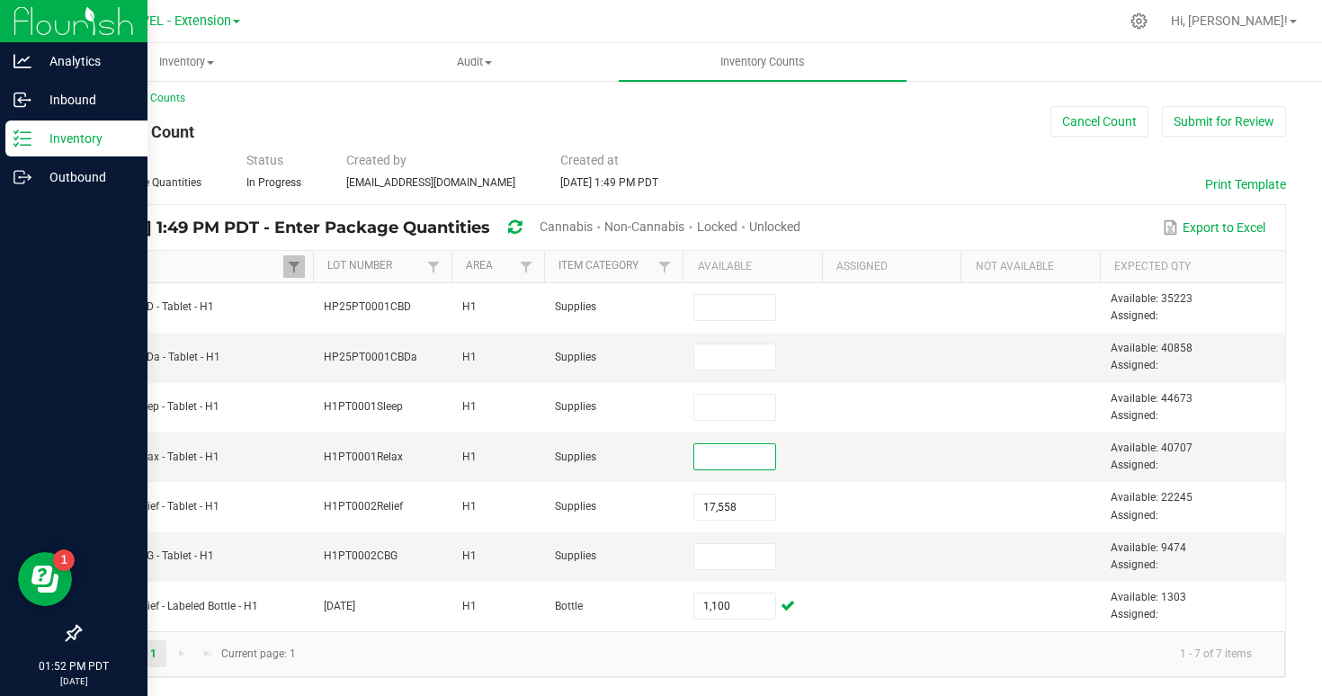
paste input "36940"
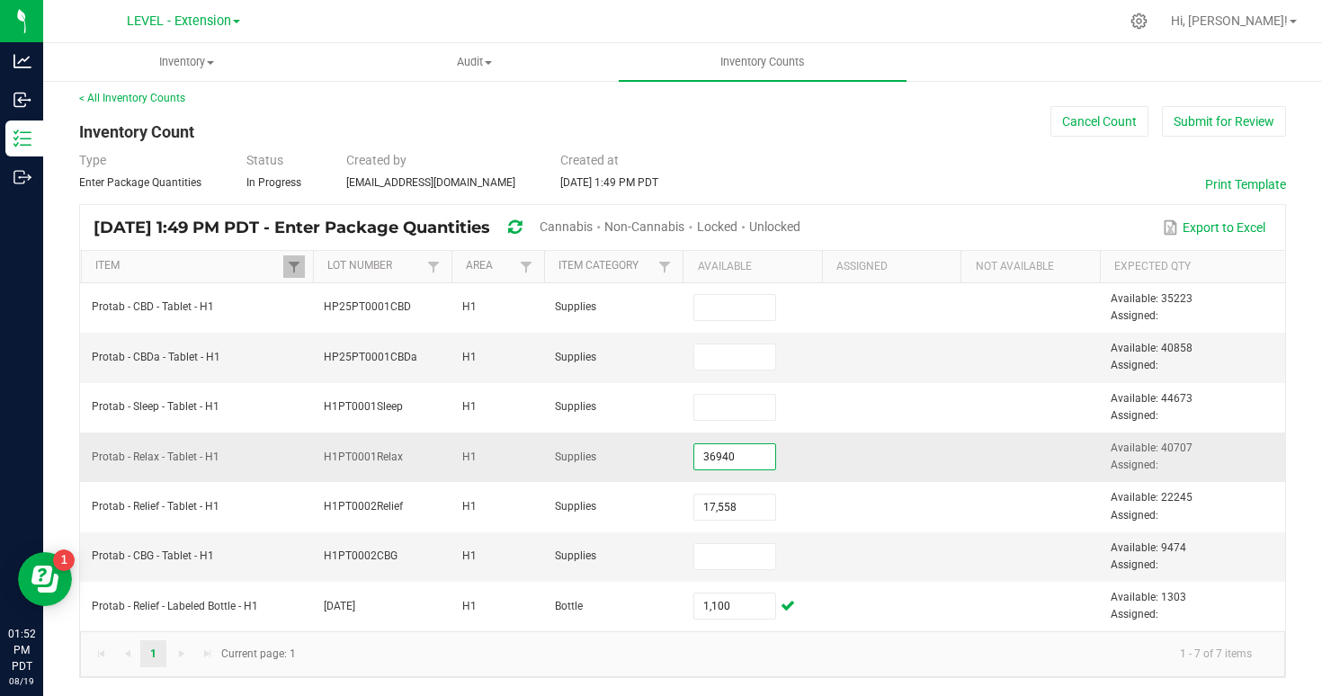
type input "36,940"
click at [856, 472] on td at bounding box center [891, 457] width 139 height 49
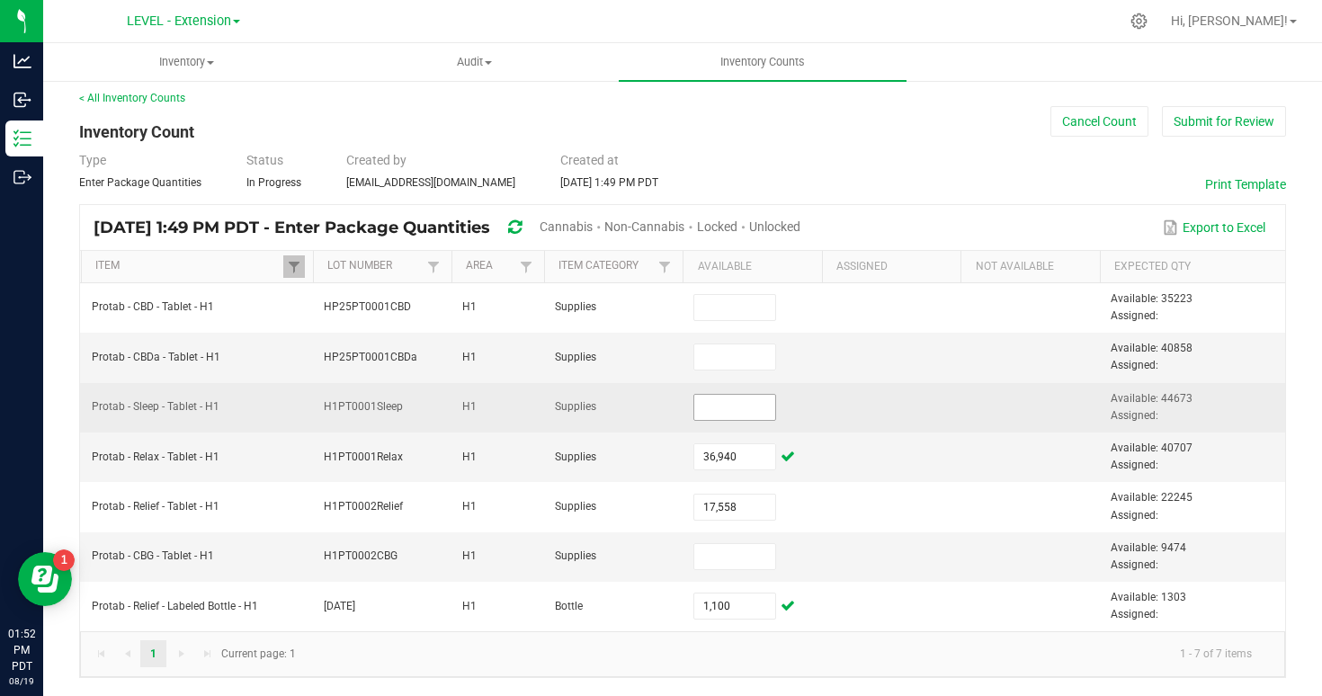
click at [727, 403] on input at bounding box center [734, 407] width 80 height 25
paste input "40967"
type input "40,967"
click at [845, 416] on td at bounding box center [891, 407] width 139 height 49
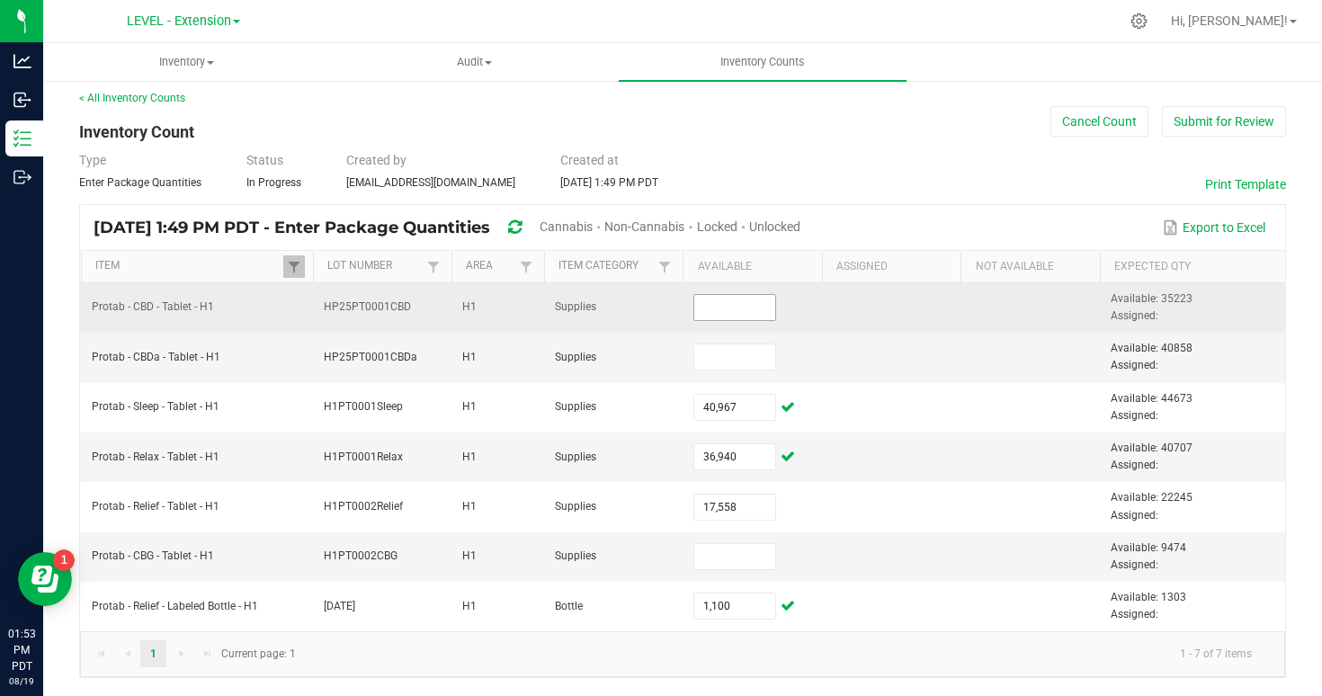
click at [763, 314] on input at bounding box center [734, 307] width 80 height 25
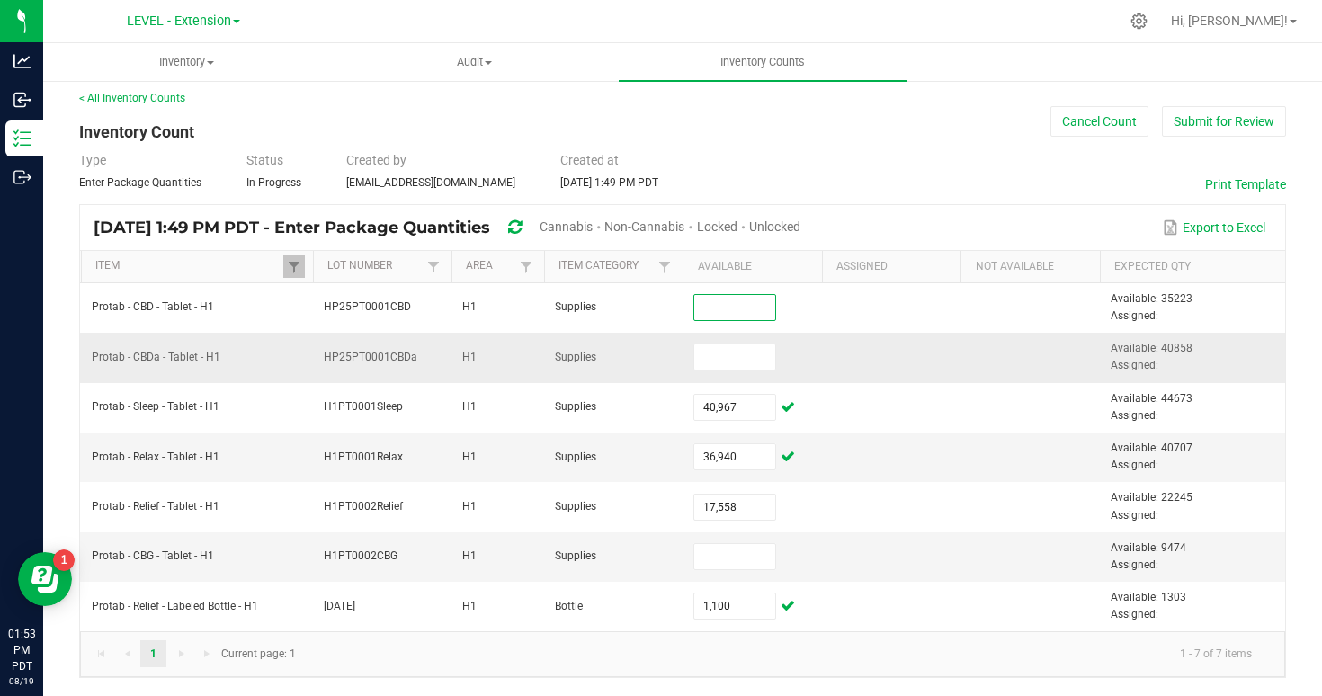
click at [838, 336] on td at bounding box center [891, 357] width 139 height 49
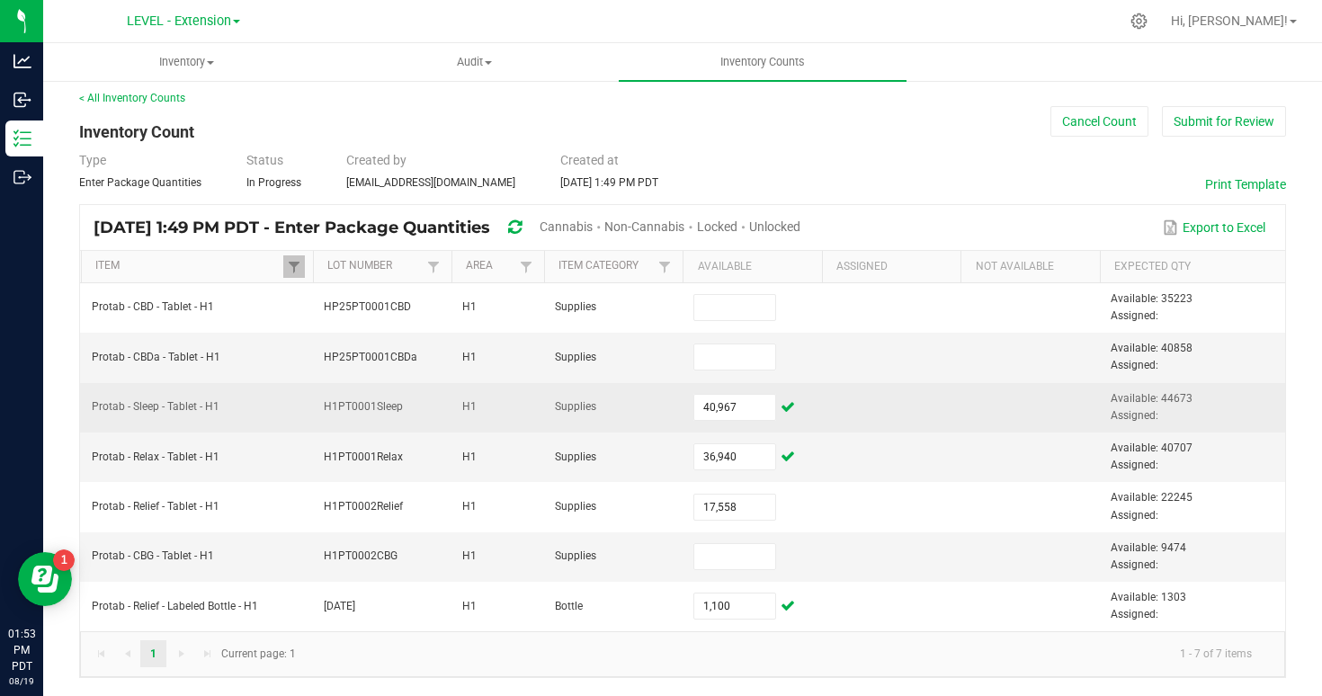
scroll to position [0, 0]
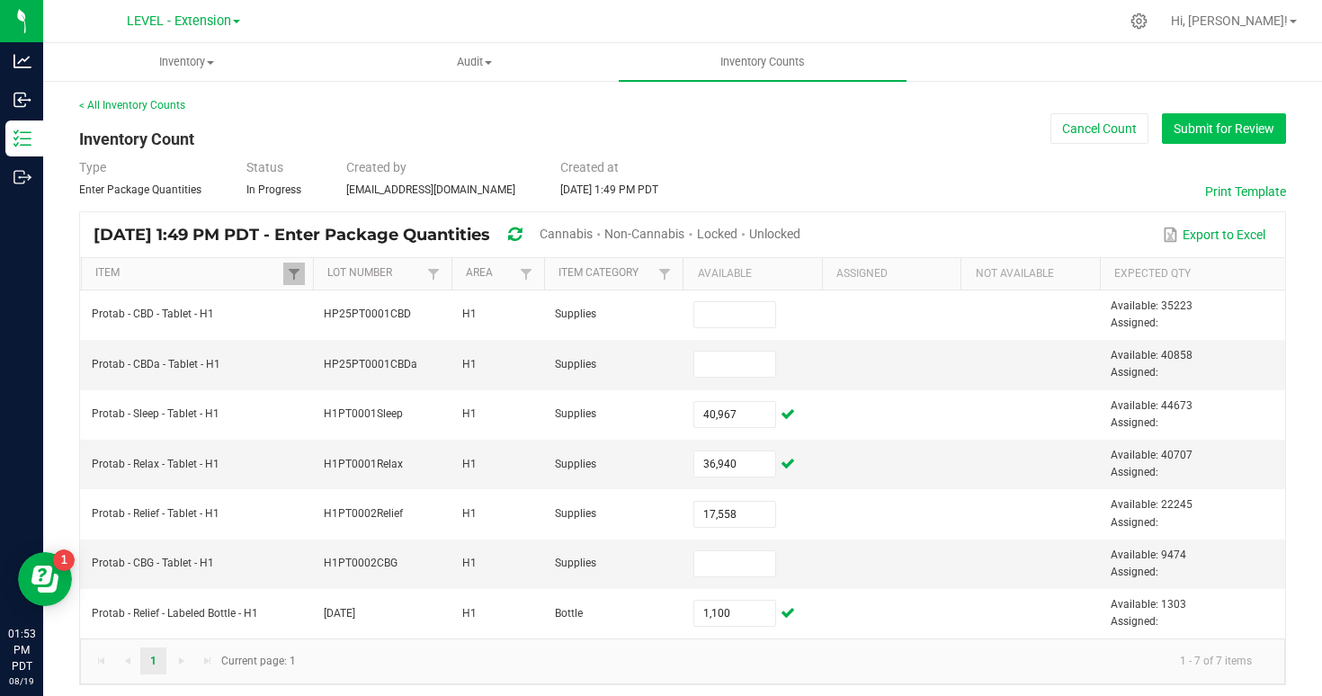
click at [1208, 133] on button "Submit for Review" at bounding box center [1224, 128] width 124 height 31
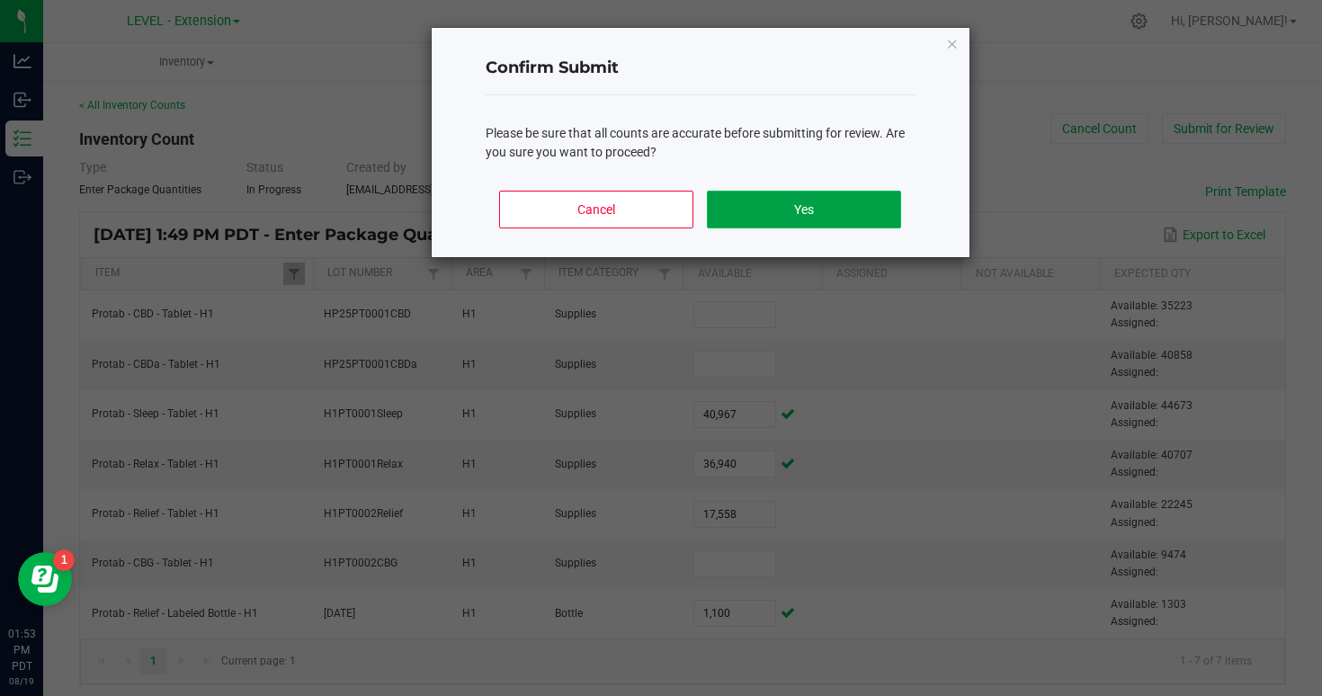
click at [827, 210] on button "Yes" at bounding box center [803, 210] width 193 height 38
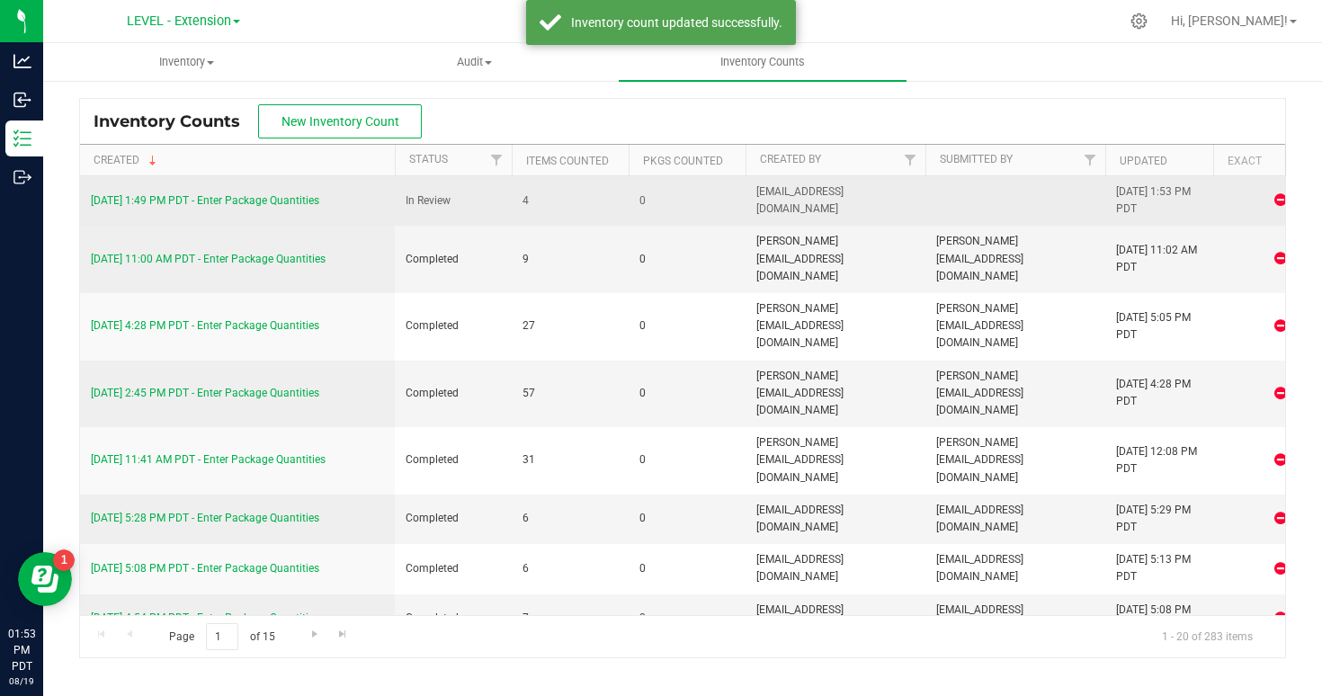
click at [281, 205] on link "[DATE] 1:49 PM PDT - Enter Package Quantities" at bounding box center [205, 200] width 228 height 13
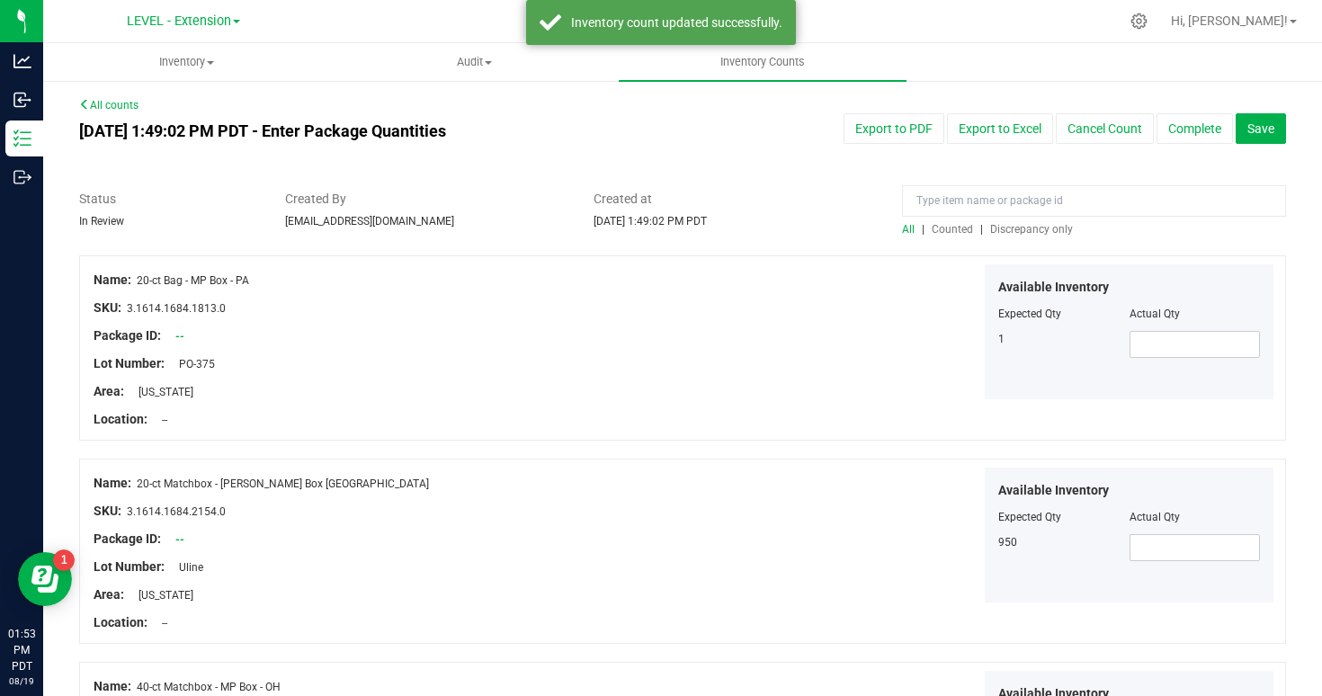
click at [958, 229] on span "Counted" at bounding box center [952, 229] width 41 height 13
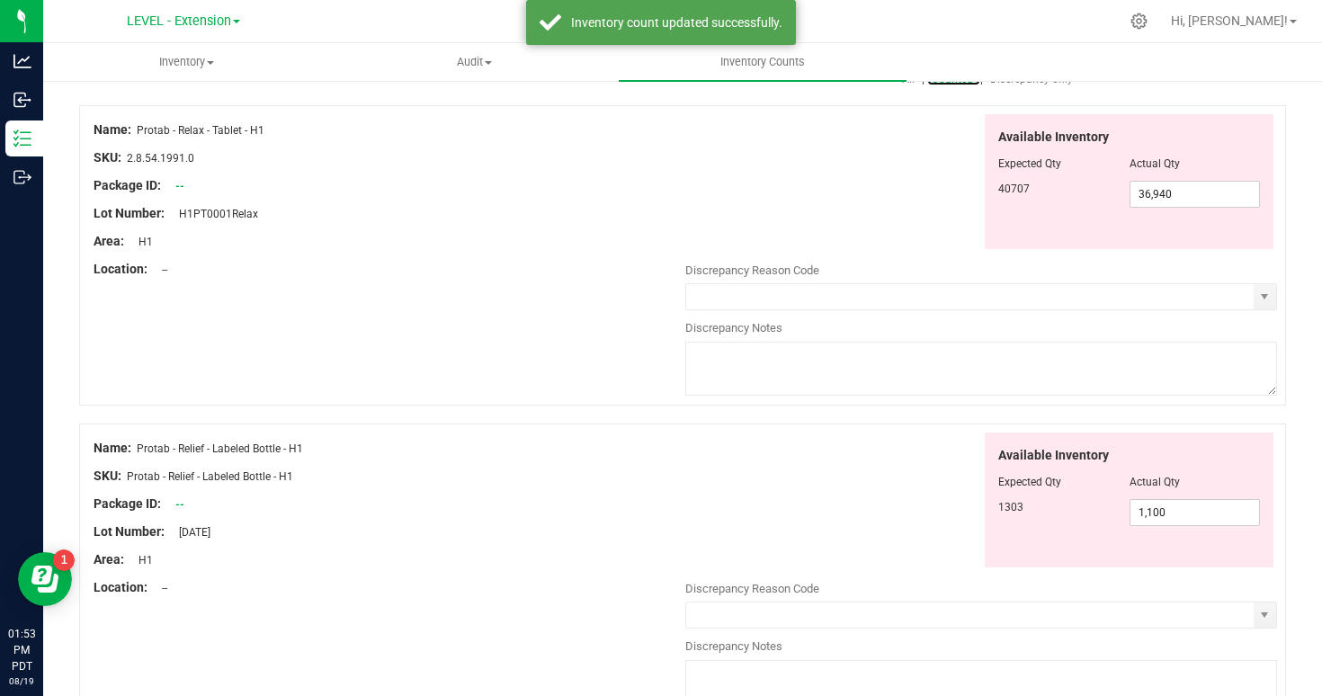
scroll to position [183, 0]
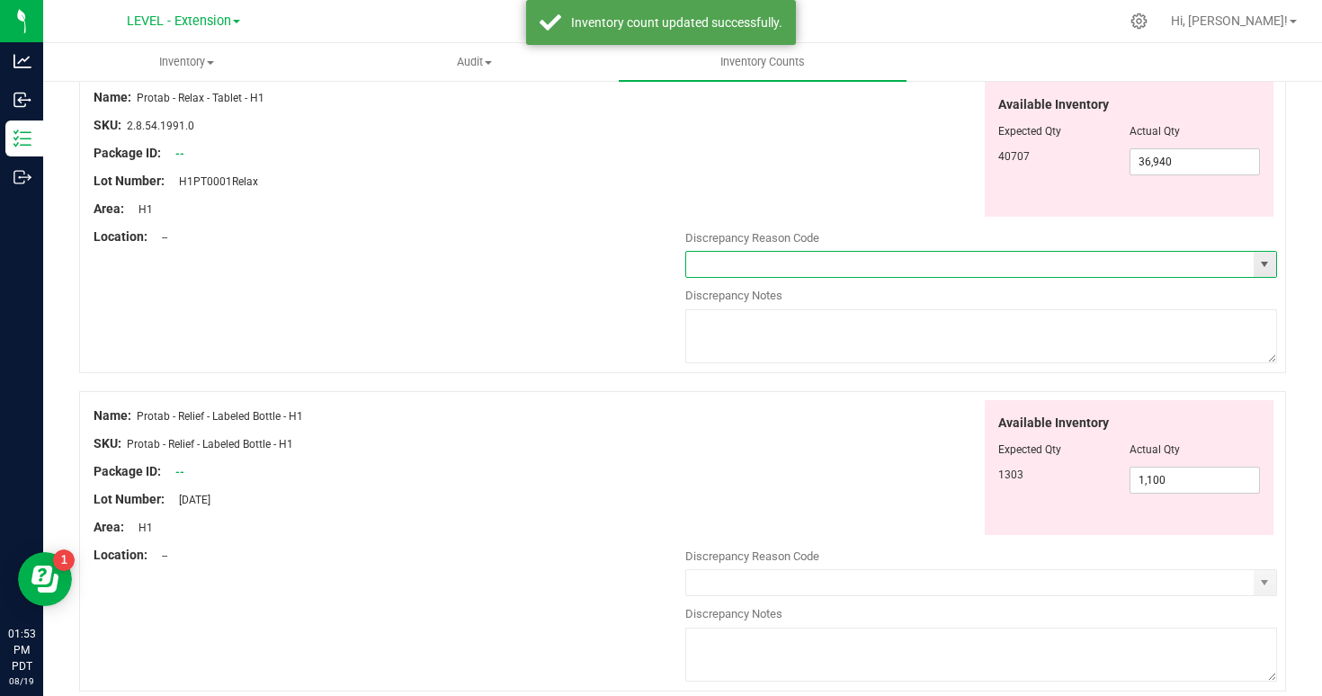
click at [747, 275] on input "text" at bounding box center [970, 264] width 568 height 25
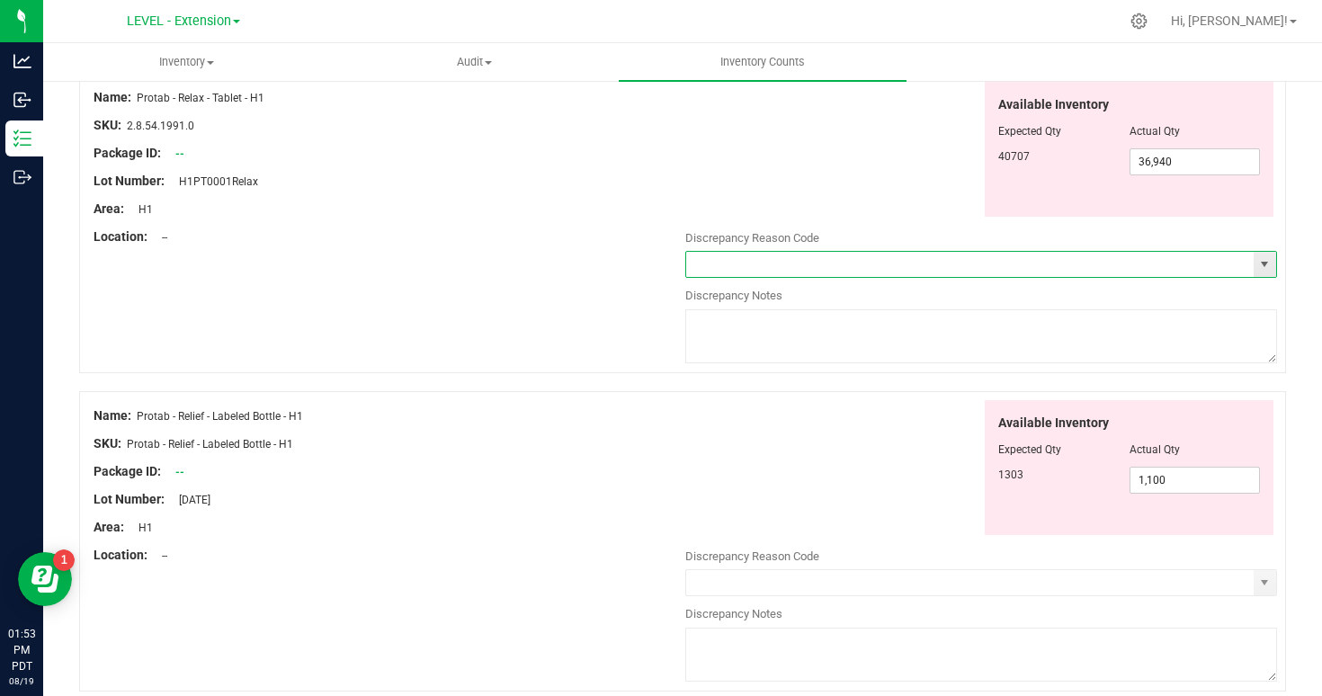
type input "Incorrect Quantity"
click at [754, 329] on textarea at bounding box center [981, 336] width 592 height 54
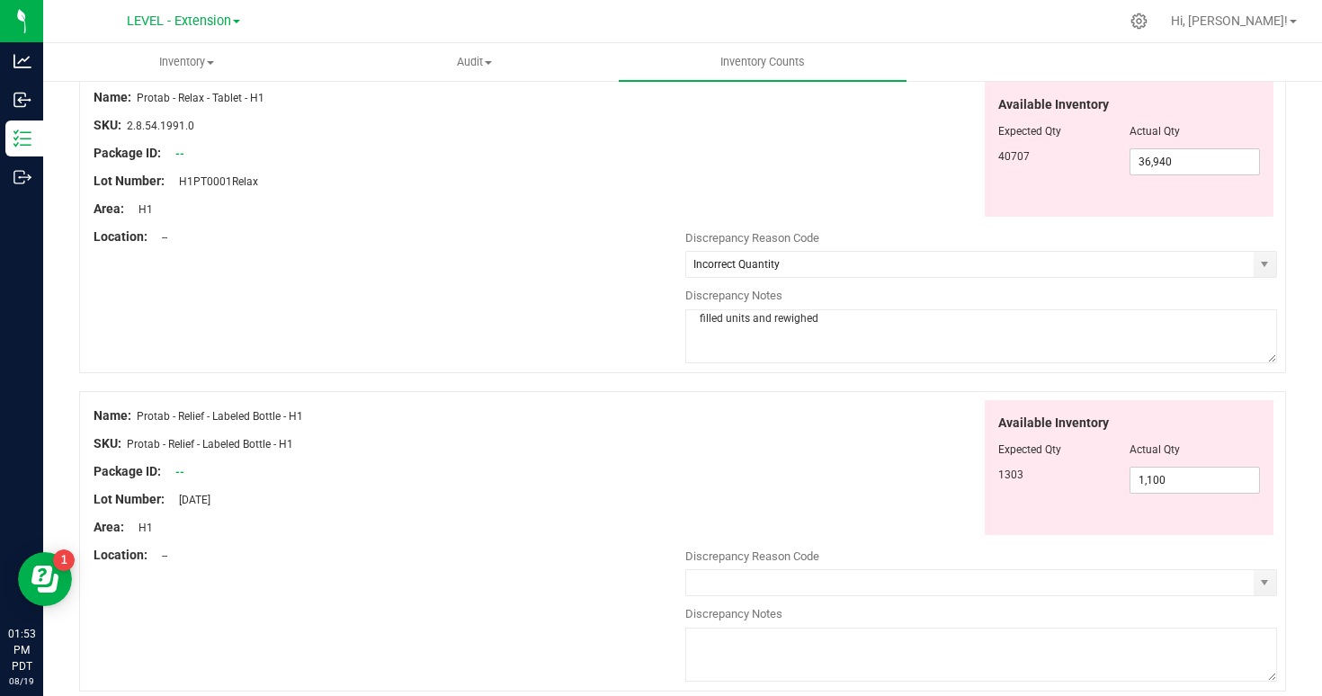
click at [792, 320] on textarea "filled units and rewighed" at bounding box center [981, 336] width 592 height 54
click at [768, 318] on textarea "filled units and reweighed" at bounding box center [981, 336] width 592 height 54
type textarea "filled units and reweighed"
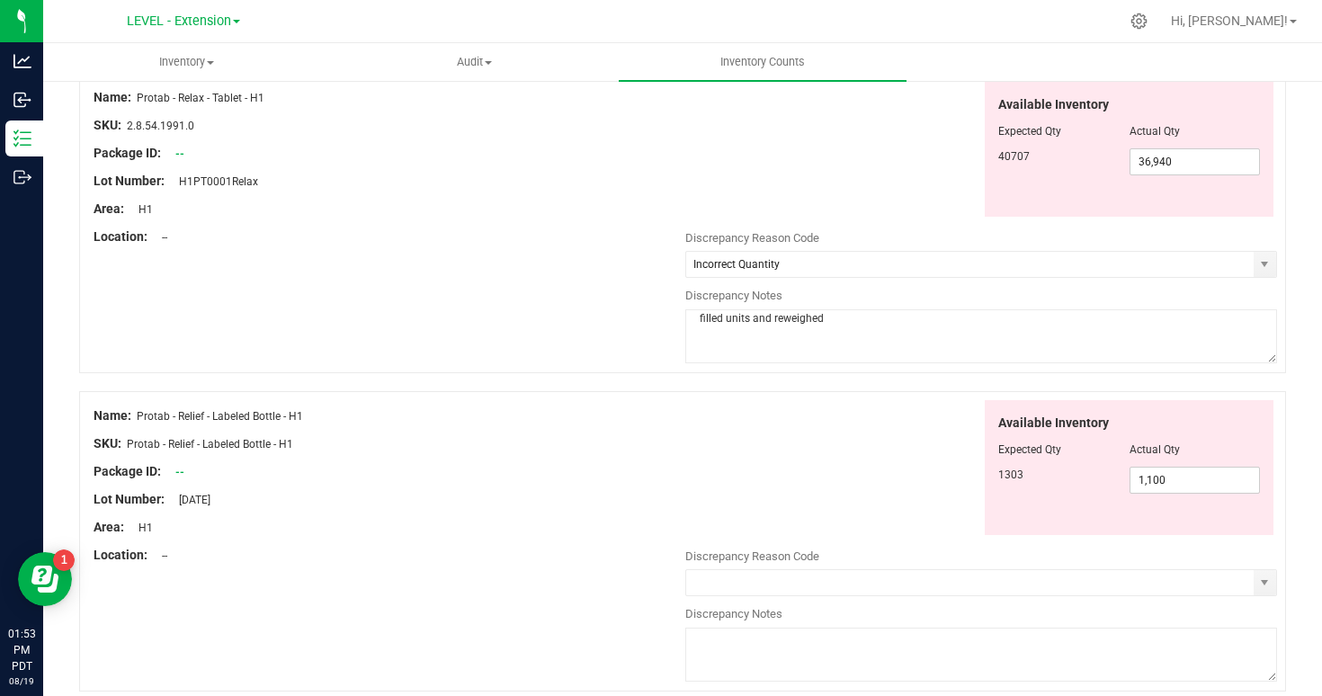
click at [613, 396] on div "Name: Protab - Relief - Labeled Bottle - H1 SKU: Protab - Relief - Labeled Bott…" at bounding box center [682, 541] width 1207 height 300
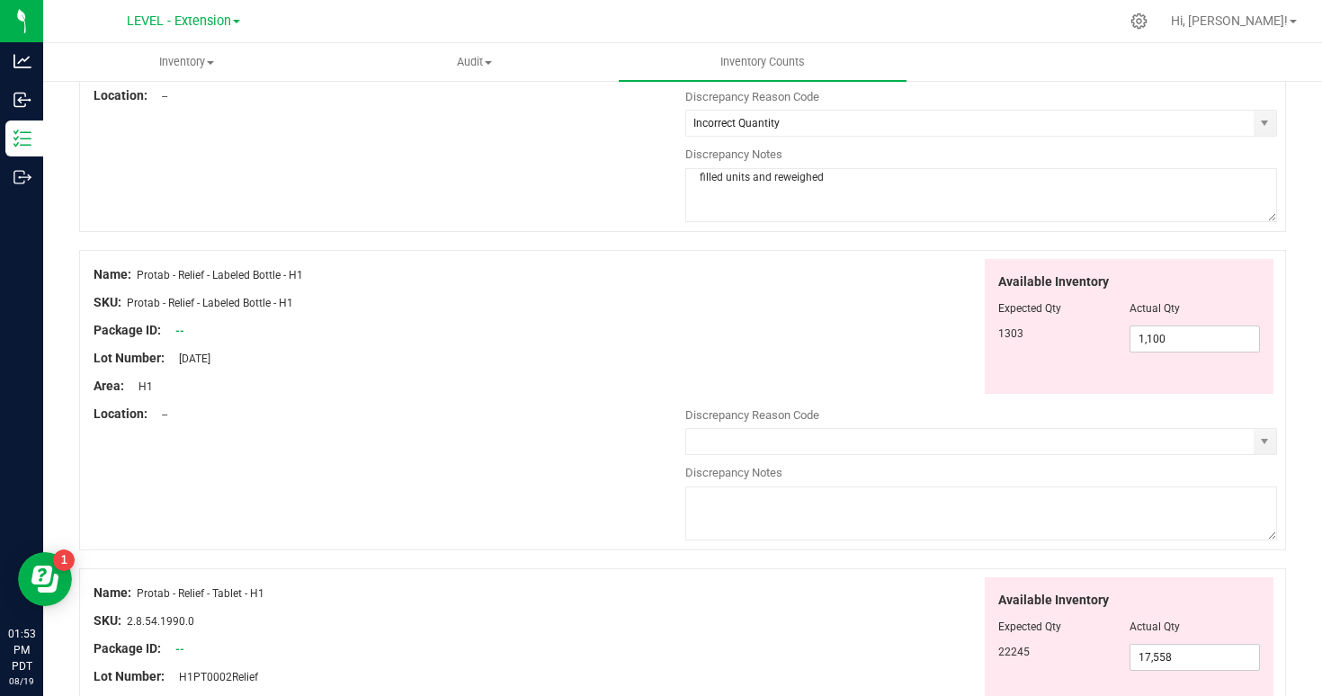
scroll to position [326, 0]
click at [710, 445] on input "text" at bounding box center [970, 439] width 568 height 25
type input "Incorrect Quantity"
click at [734, 498] on textarea at bounding box center [981, 512] width 592 height 54
paste textarea "filled units and reweighed"
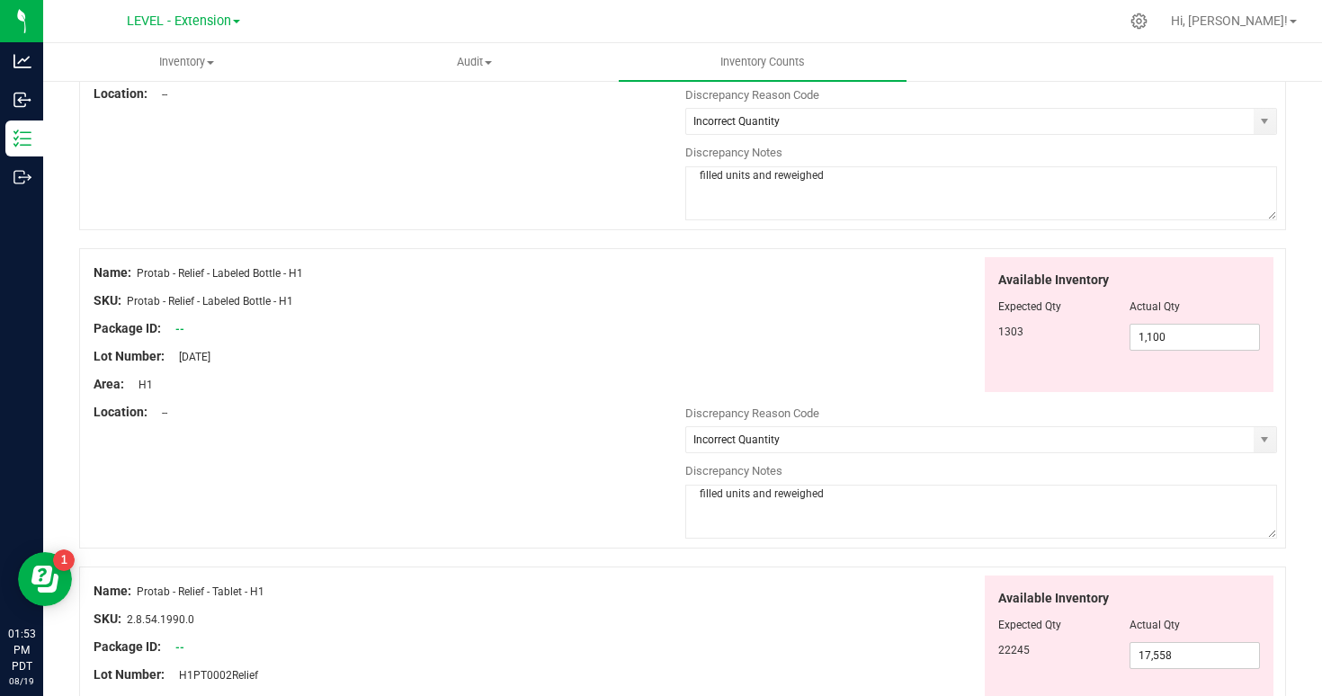
drag, startPoint x: 836, startPoint y: 496, endPoint x: 846, endPoint y: 496, distance: 10.8
click at [846, 496] on textarea "filled units and reweighed" at bounding box center [981, 512] width 592 height 54
click at [845, 504] on textarea "filled units and reweighed" at bounding box center [981, 512] width 592 height 54
drag, startPoint x: 831, startPoint y: 499, endPoint x: 753, endPoint y: 500, distance: 78.3
click at [753, 500] on textarea "filled units and reweighed" at bounding box center [981, 512] width 592 height 54
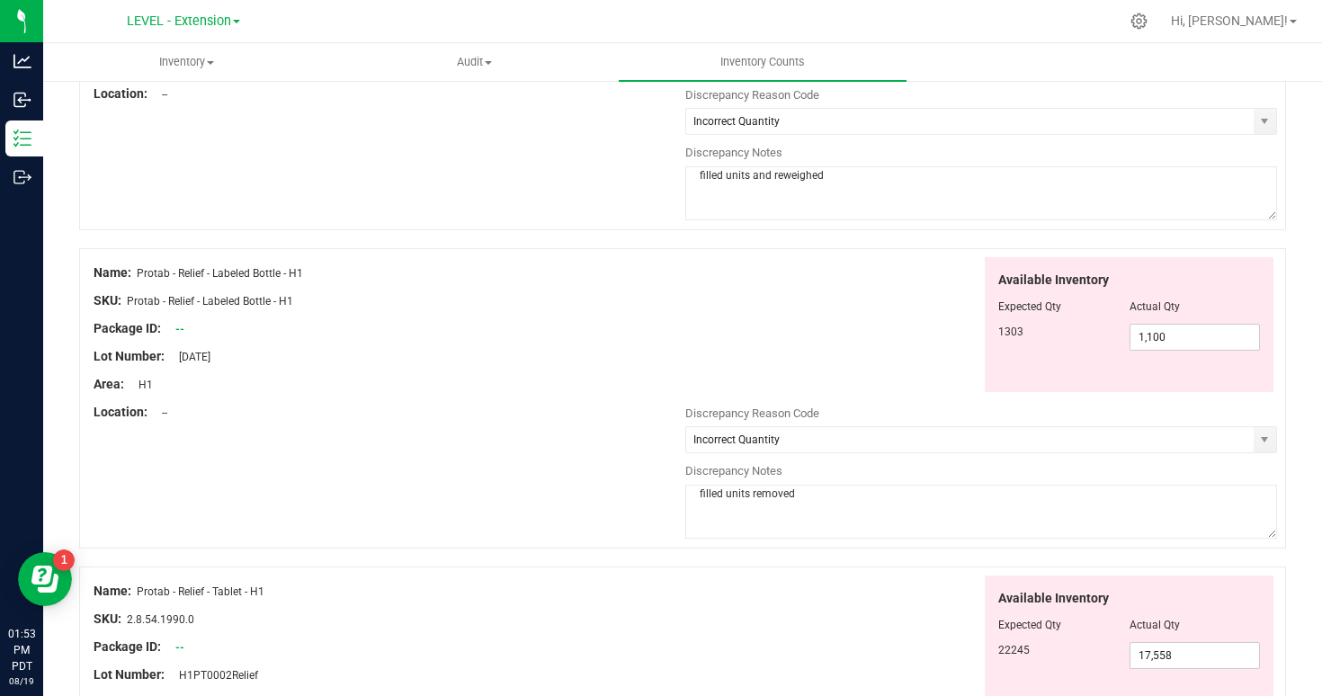
type textarea "filled units removed"
click at [559, 509] on div "Name: Protab - Relief - Labeled Bottle - H1 SKU: Protab - Relief - Labeled Bott…" at bounding box center [682, 398] width 1207 height 300
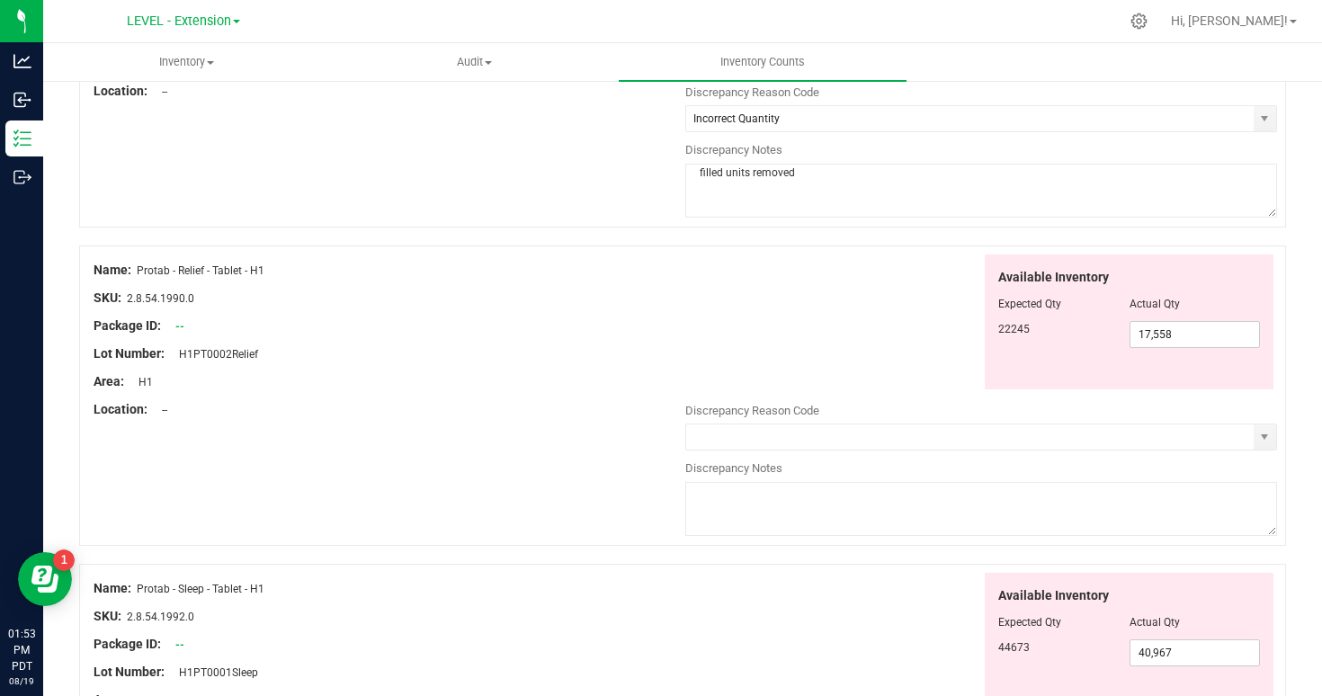
scroll to position [664, 0]
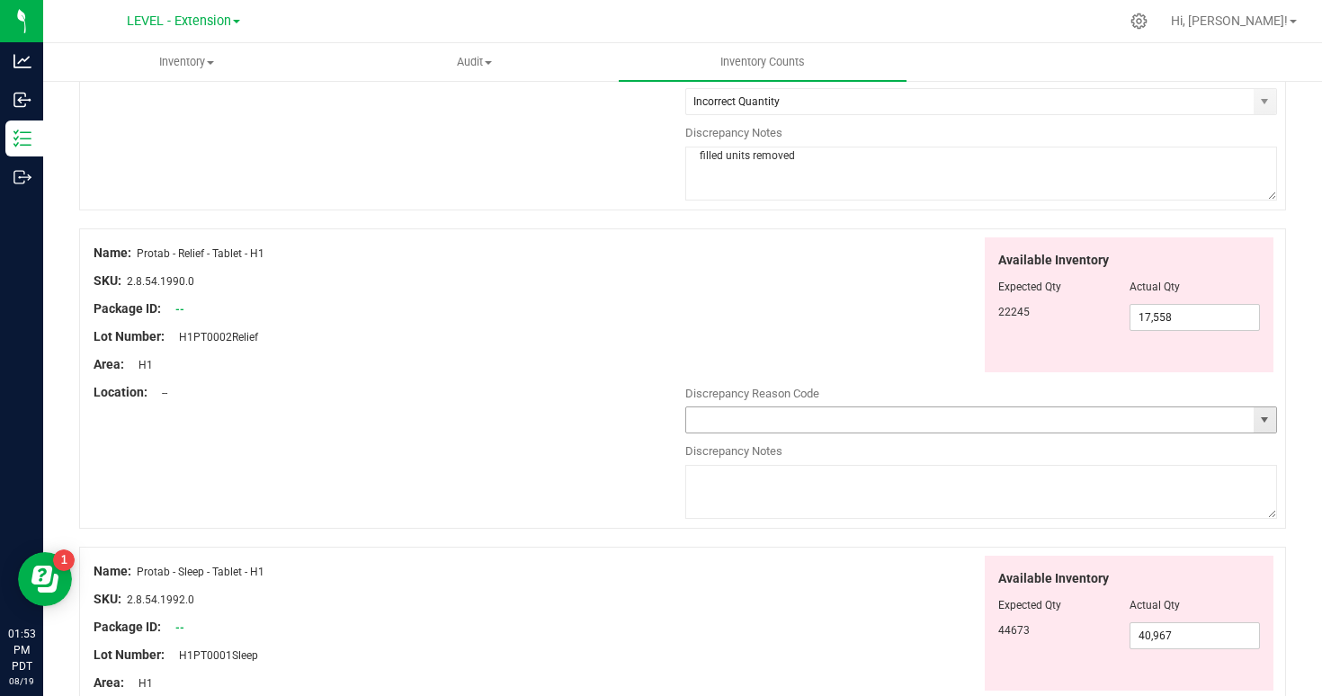
click at [736, 427] on input "text" at bounding box center [970, 419] width 568 height 25
type input "Incorrect Quantity"
click at [735, 487] on textarea at bounding box center [981, 492] width 592 height 54
paste textarea "filled units and reweighed"
type textarea "filled units and reweighed"
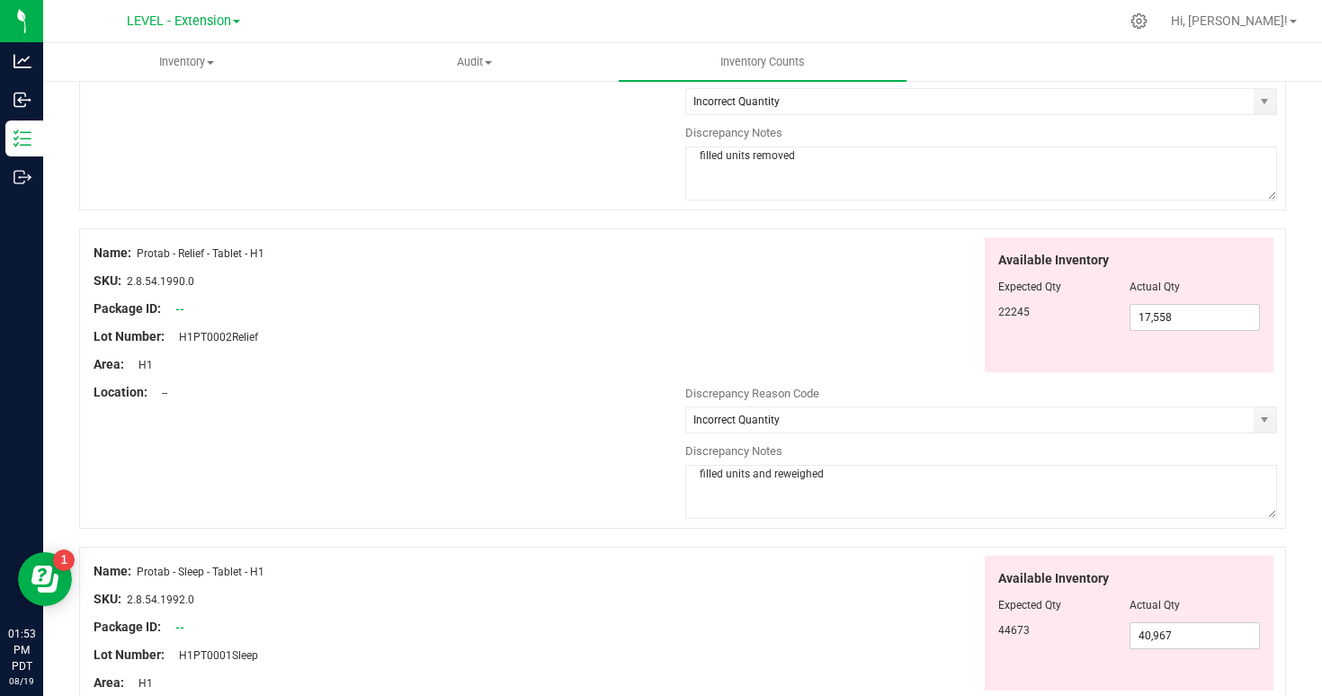
click at [613, 460] on div "Name: Protab - Relief - Tablet - H1 SKU: 2.8.54.1990.0 Package ID: -- Lot Numbe…" at bounding box center [682, 378] width 1207 height 300
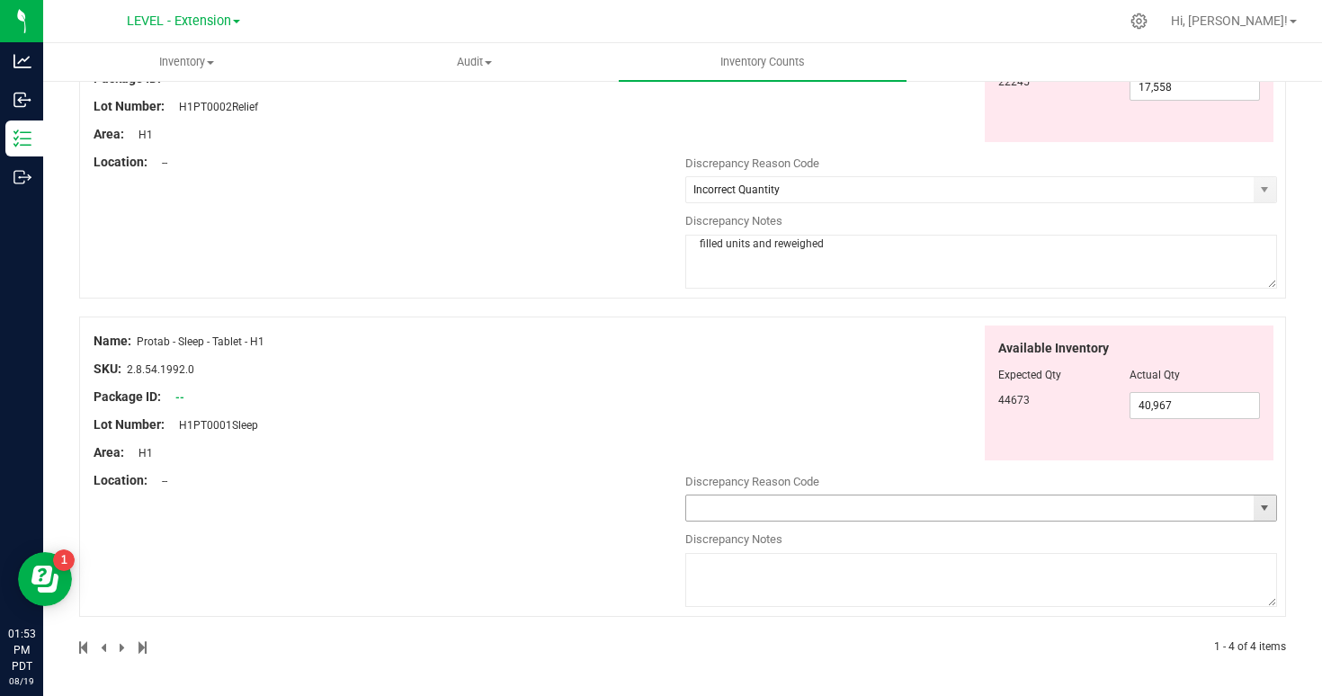
click at [744, 504] on input "text" at bounding box center [970, 508] width 568 height 25
type input "Incorrect Quantity"
click at [746, 573] on textarea at bounding box center [981, 580] width 592 height 54
paste textarea "filled units and reweighed"
type textarea "filled units and reweighed"
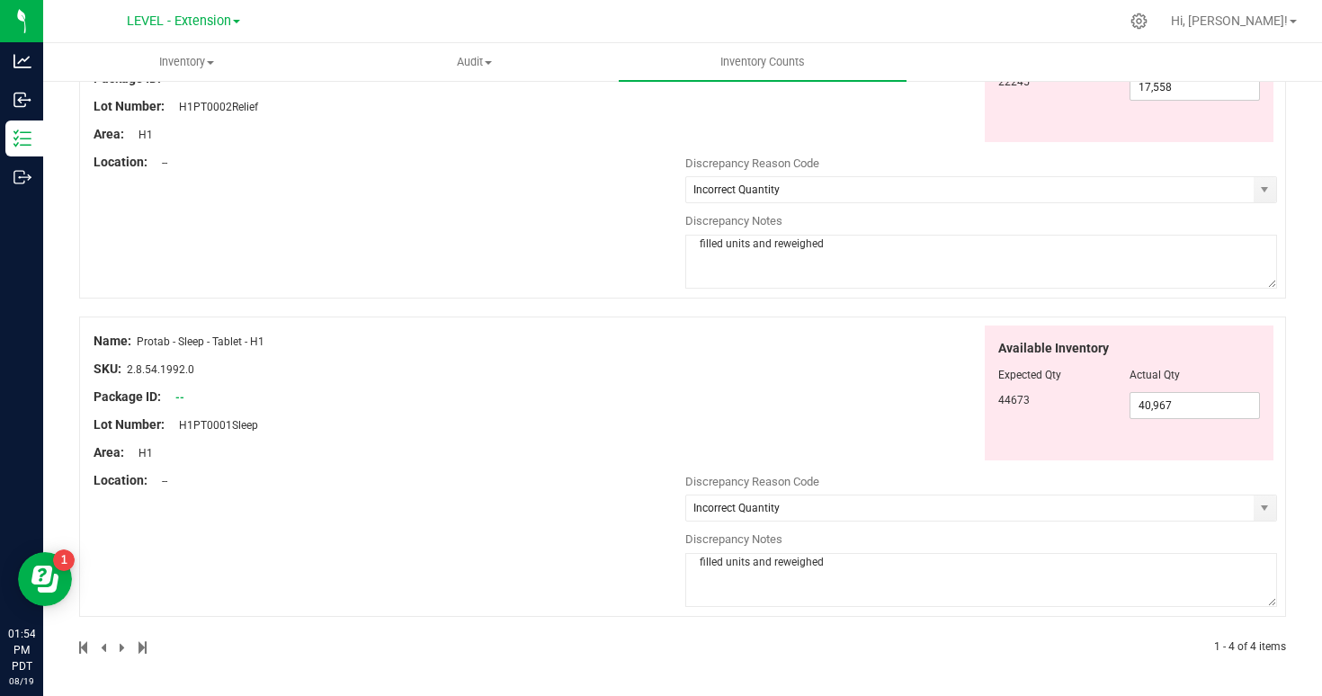
click at [625, 543] on div "Name: Protab - Sleep - Tablet - H1 SKU: 2.8.54.1992.0 Package ID: -- Lot Number…" at bounding box center [682, 467] width 1207 height 300
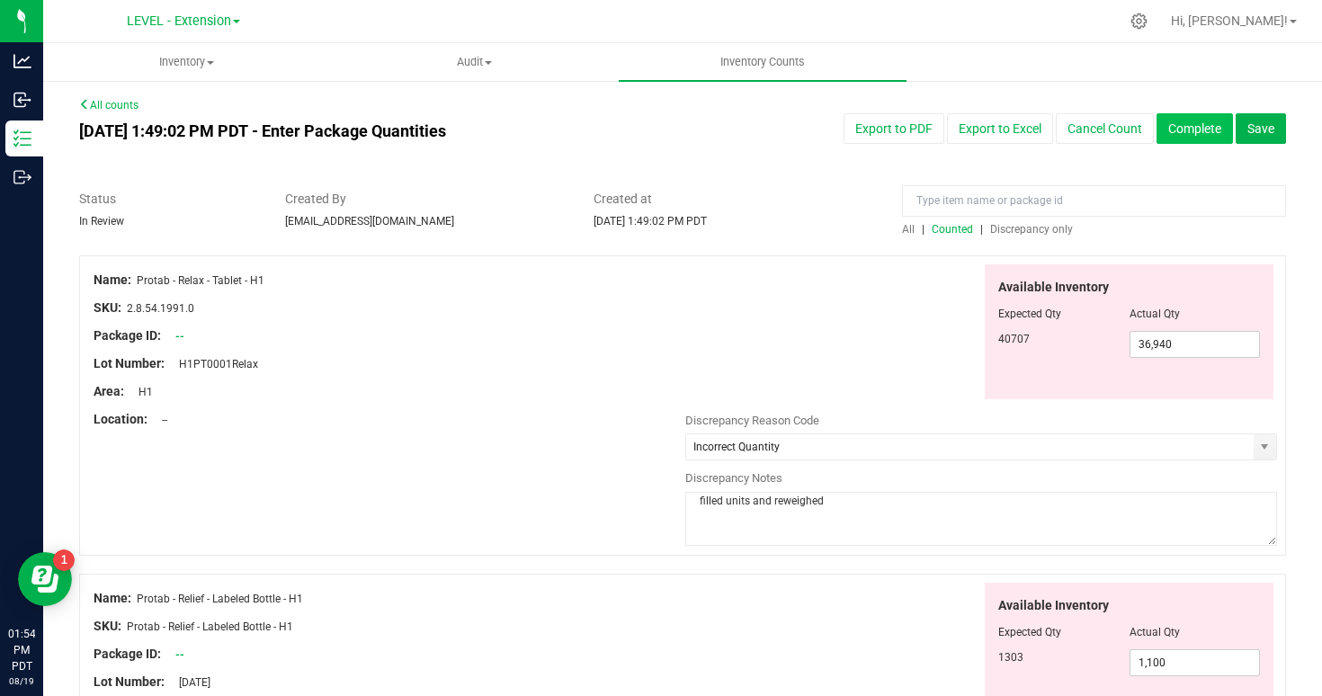
click at [1196, 126] on button "Complete" at bounding box center [1195, 128] width 76 height 31
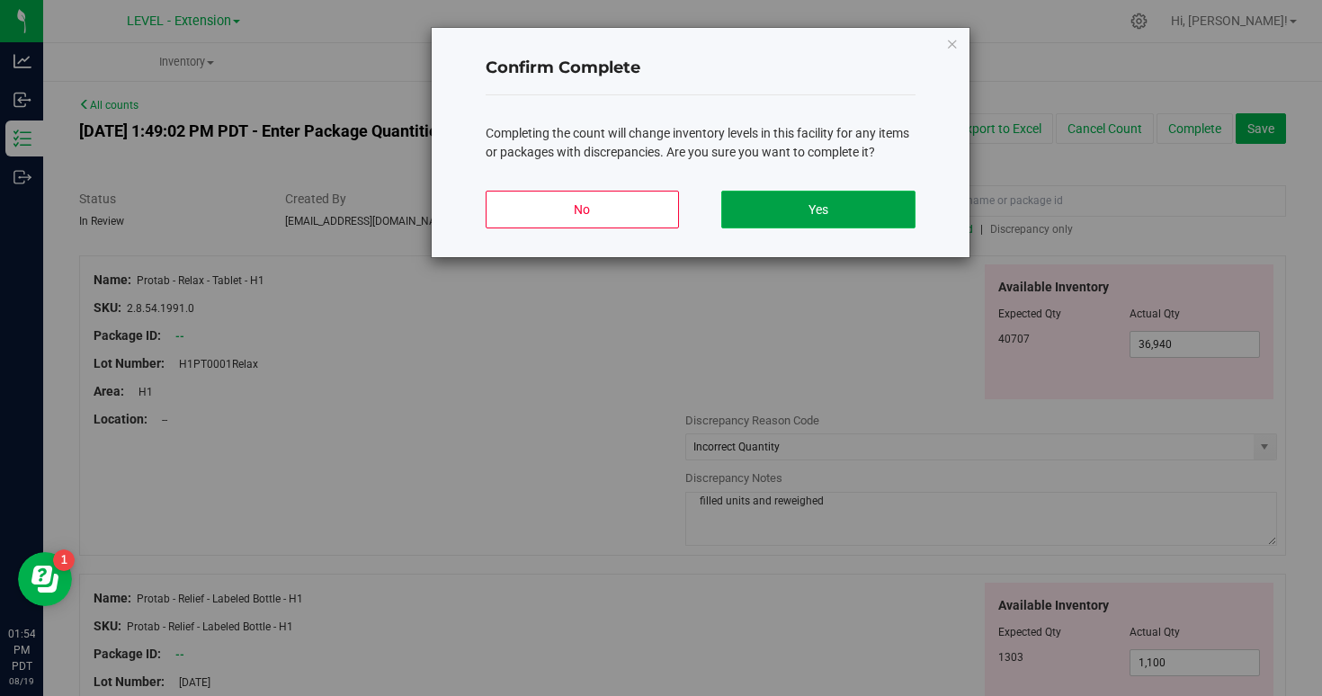
click at [819, 207] on button "Yes" at bounding box center [817, 210] width 193 height 38
